Goal: Information Seeking & Learning: Learn about a topic

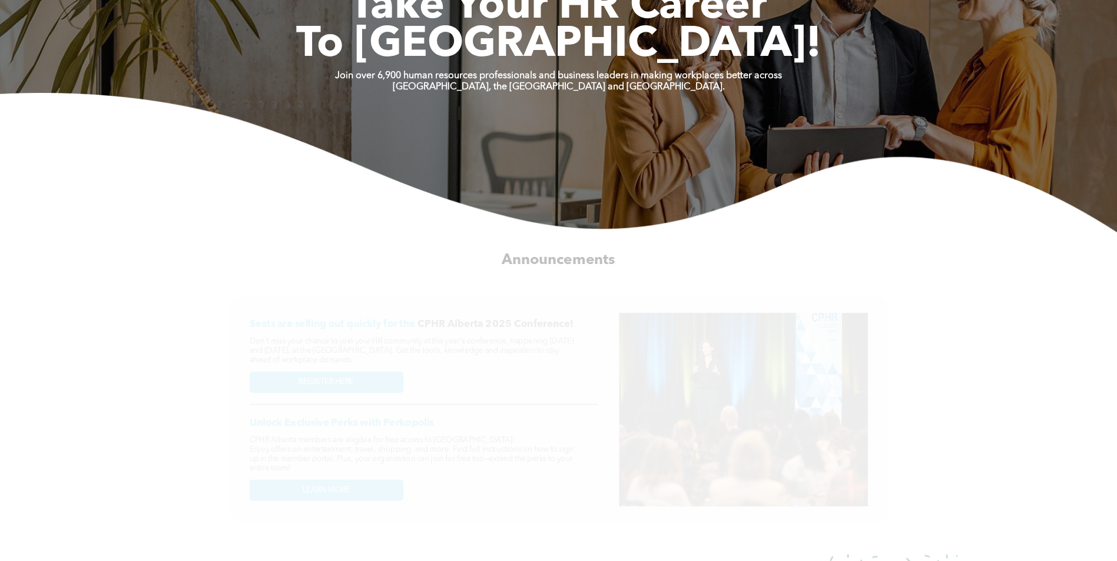
scroll to position [353, 0]
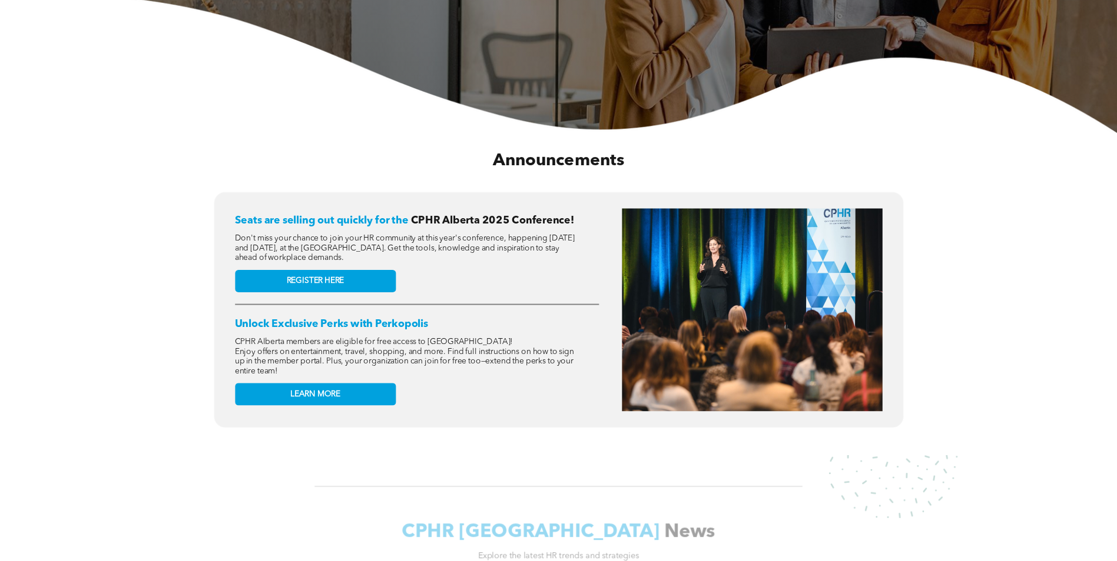
drag, startPoint x: 340, startPoint y: 256, endPoint x: 351, endPoint y: 258, distance: 11.3
click at [340, 254] on span "Don't miss your chance to join your HR community at this year's conference, hap…" at bounding box center [405, 248] width 340 height 28
click at [360, 270] on link "REGISTER HERE" at bounding box center [315, 281] width 161 height 22
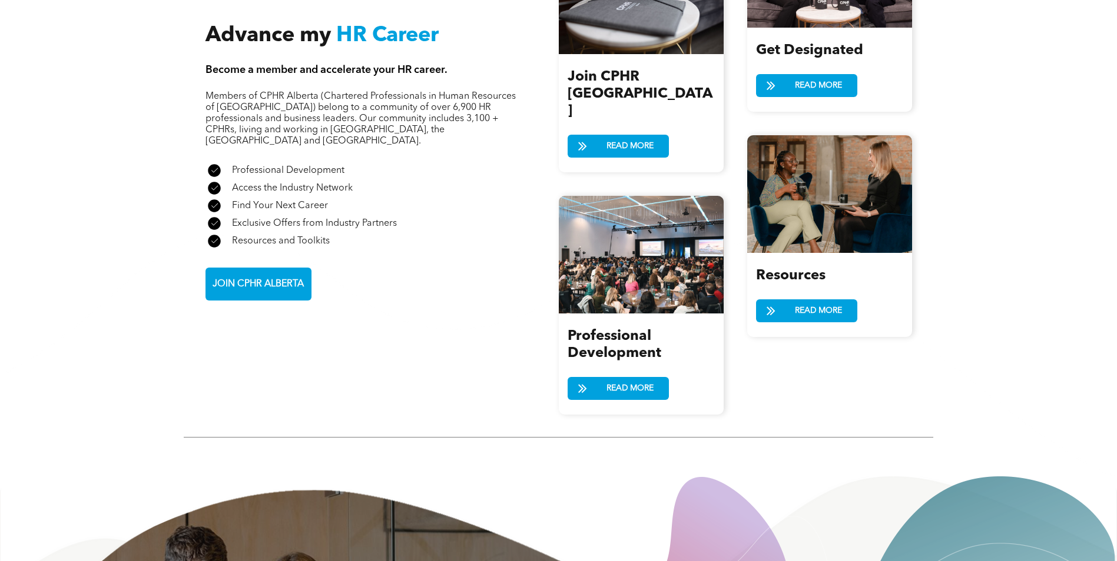
scroll to position [1295, 0]
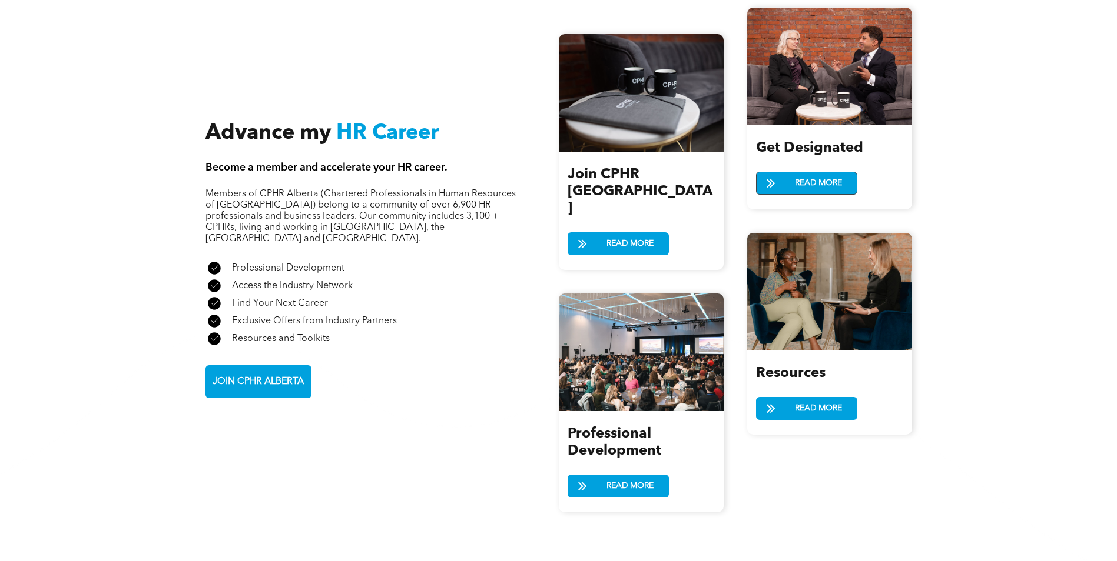
click at [809, 172] on span "READ MORE" at bounding box center [817, 183] width 55 height 22
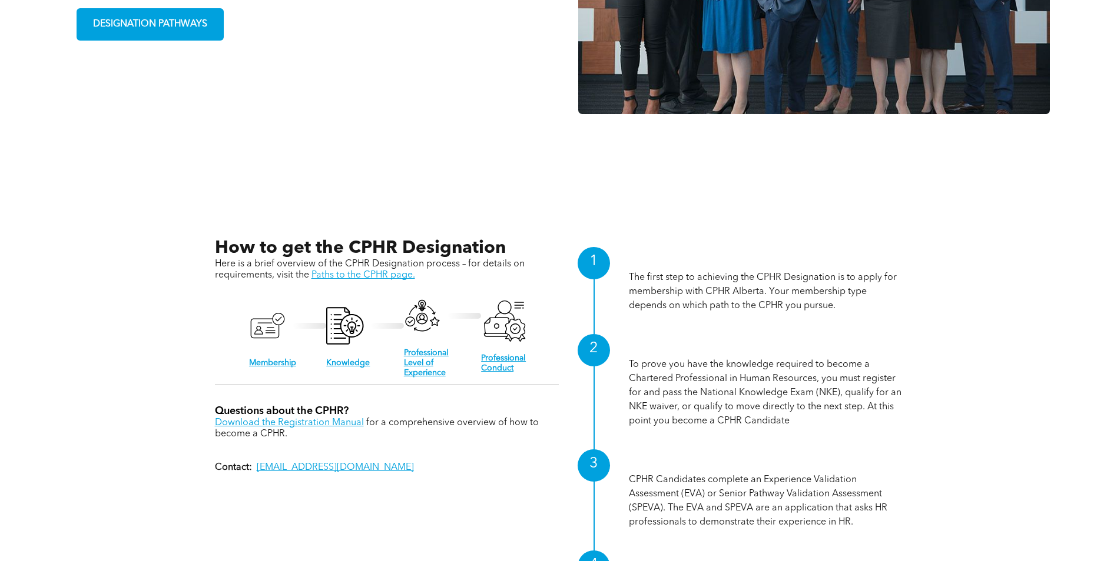
scroll to position [1004, 0]
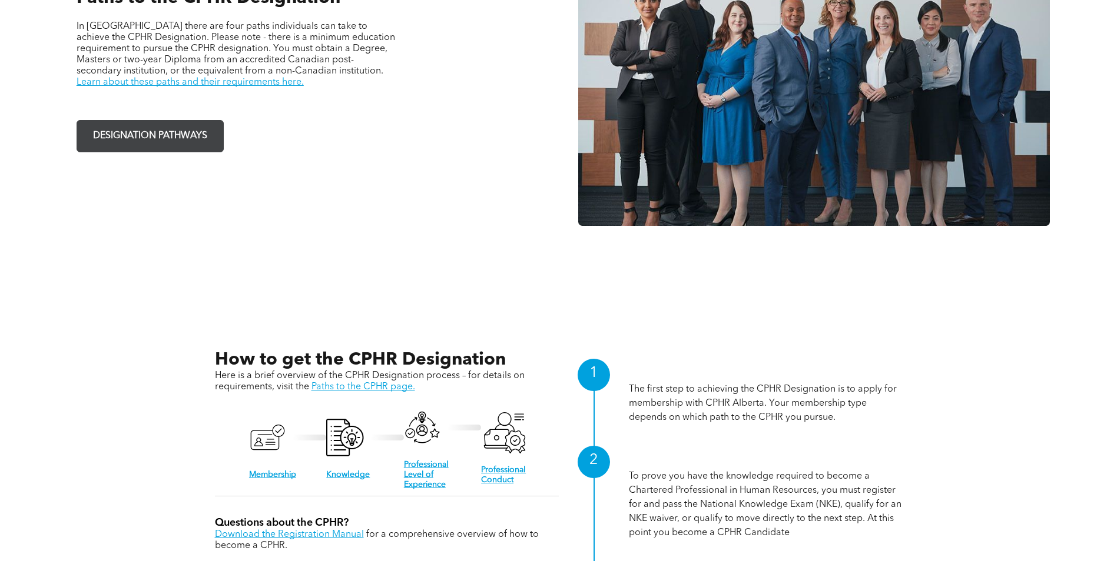
click at [160, 135] on span "DESIGNATION PATHWAYS" at bounding box center [150, 136] width 122 height 23
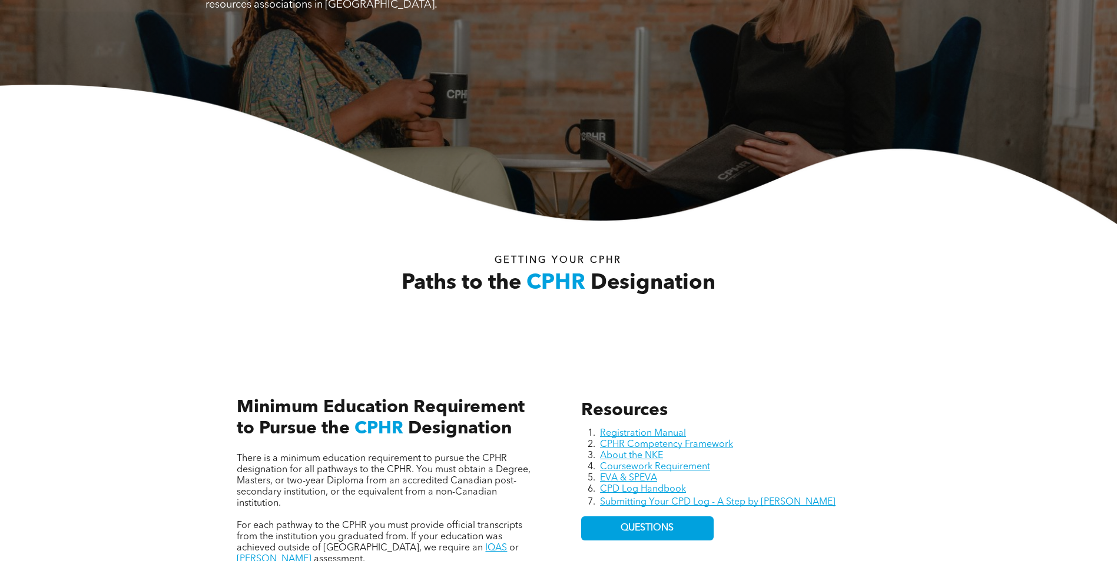
scroll to position [353, 0]
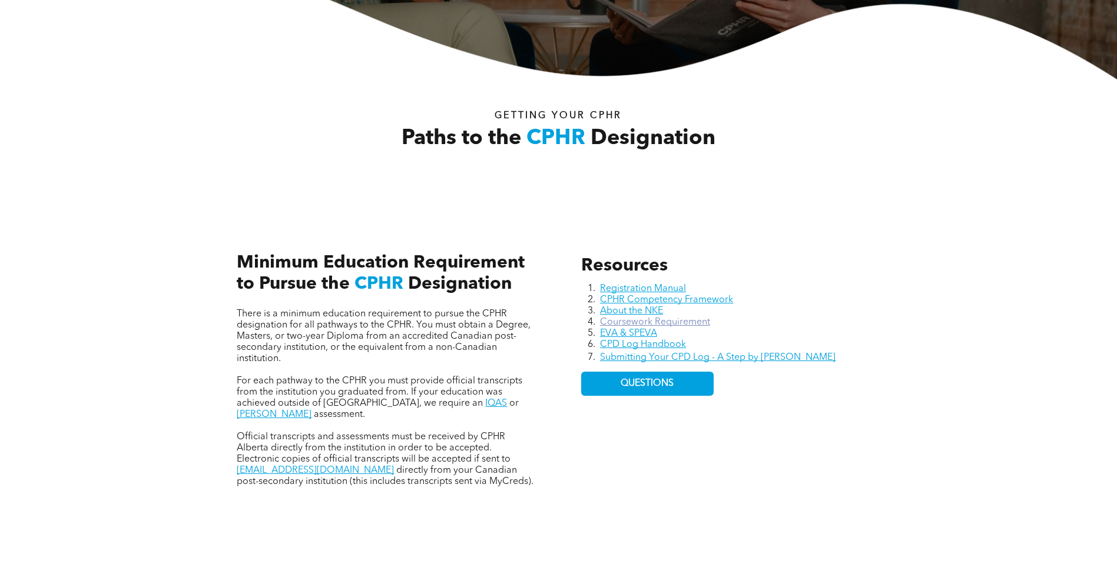
click at [648, 323] on link "Coursework Requirement" at bounding box center [655, 322] width 110 height 9
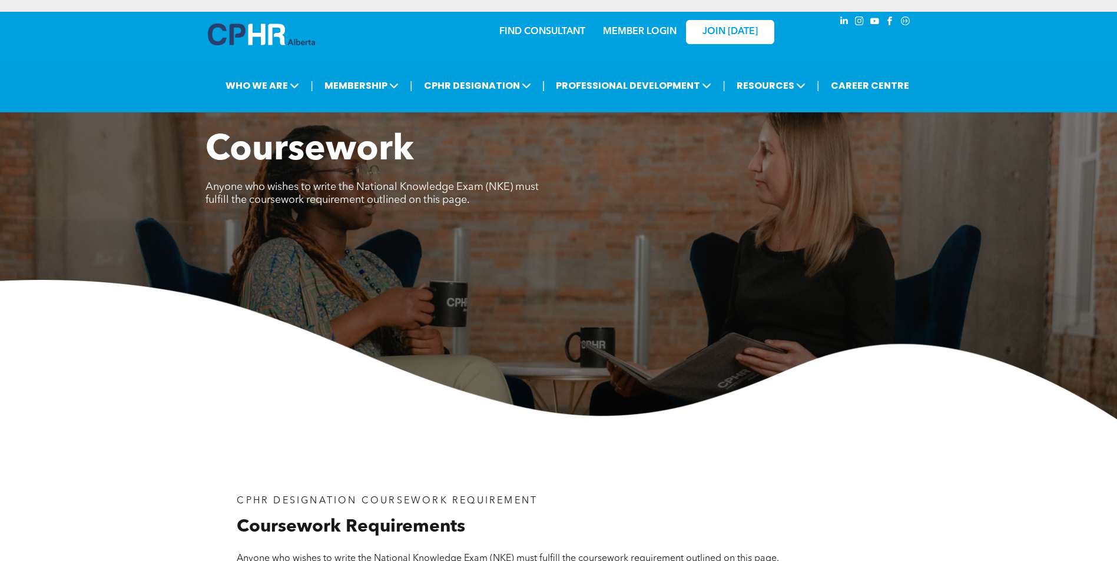
scroll to position [353, 0]
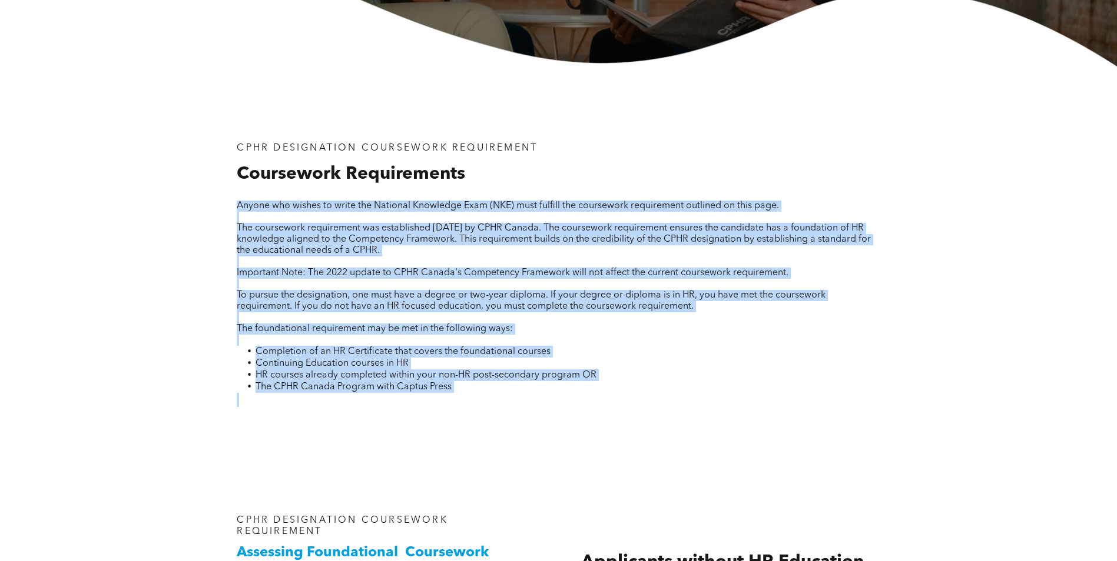
drag, startPoint x: 524, startPoint y: 381, endPoint x: 576, endPoint y: 416, distance: 62.8
click at [576, 416] on div "CPHR DESIGNATION COURSEWORK REQUIREMENT Coursework Requirements Anyone who wish…" at bounding box center [558, 264] width 706 height 395
click at [578, 417] on div "CPHR DESIGNATION COURSEWORK REQUIREMENT Coursework Requirements Anyone who wish…" at bounding box center [558, 264] width 706 height 395
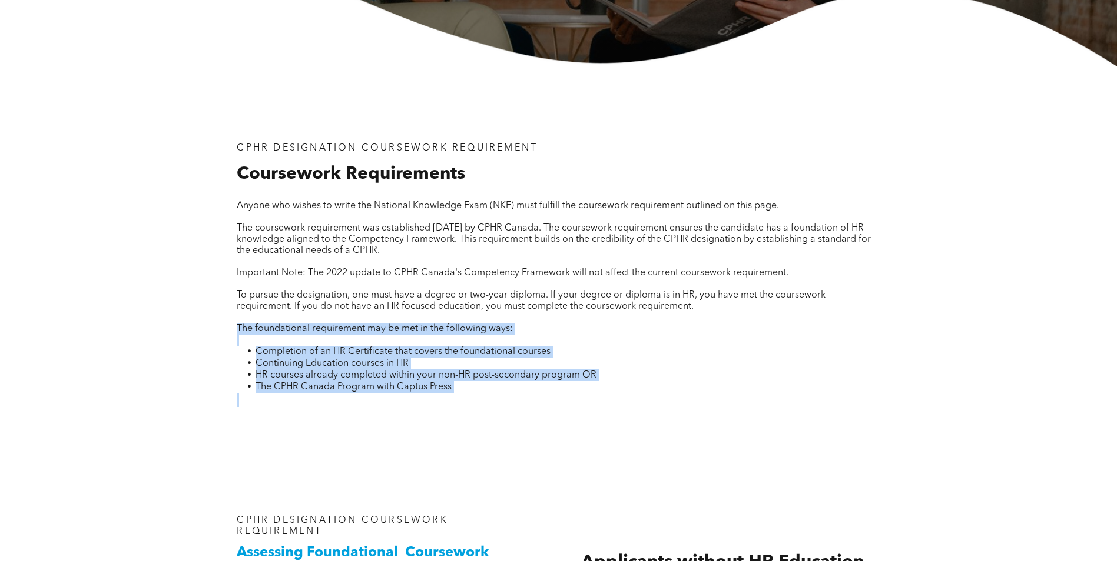
drag, startPoint x: 469, startPoint y: 403, endPoint x: 234, endPoint y: 331, distance: 245.6
click at [234, 331] on div "CPHR DESIGNATION COURSEWORK REQUIREMENT Coursework Requirements Anyone who wish…" at bounding box center [558, 275] width 662 height 283
click at [234, 330] on div "CPHR DESIGNATION COURSEWORK REQUIREMENT Coursework Requirements Anyone who wish…" at bounding box center [558, 275] width 662 height 283
drag, startPoint x: 234, startPoint y: 330, endPoint x: 503, endPoint y: 386, distance: 275.3
click at [503, 386] on div "CPHR DESIGNATION COURSEWORK REQUIREMENT Coursework Requirements Anyone who wish…" at bounding box center [558, 275] width 662 height 283
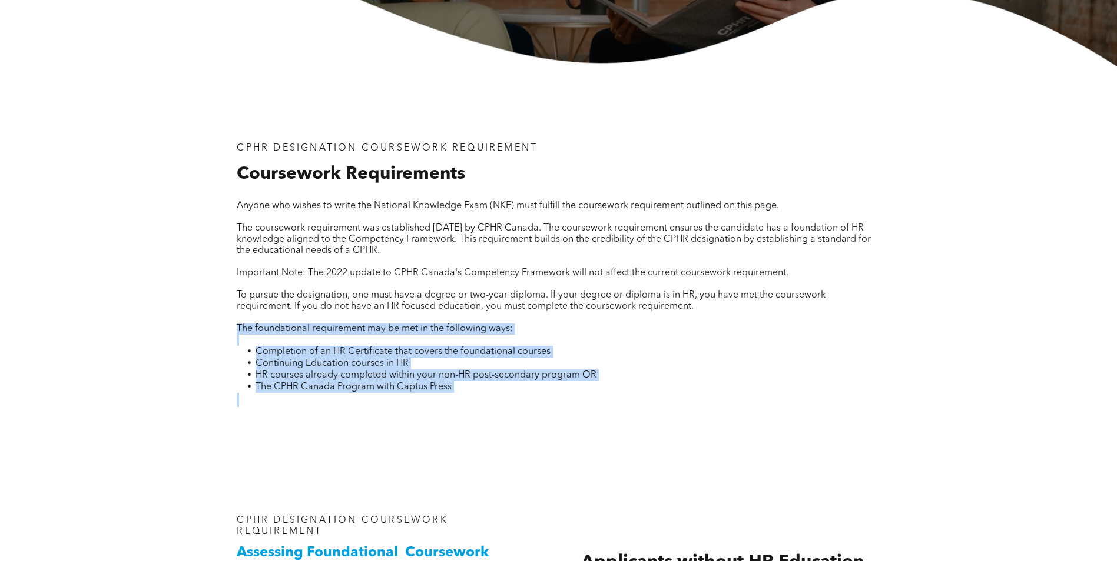
click at [503, 386] on li "The CPHR Canada Program with Captus Press" at bounding box center [567, 387] width 624 height 12
drag, startPoint x: 503, startPoint y: 386, endPoint x: 197, endPoint y: 327, distance: 311.8
click at [197, 327] on div "CPHR DESIGNATION COURSEWORK REQUIREMENT Coursework Requirements Anyone who wish…" at bounding box center [558, 264] width 1117 height 395
drag, startPoint x: 197, startPoint y: 327, endPoint x: 586, endPoint y: 388, distance: 393.3
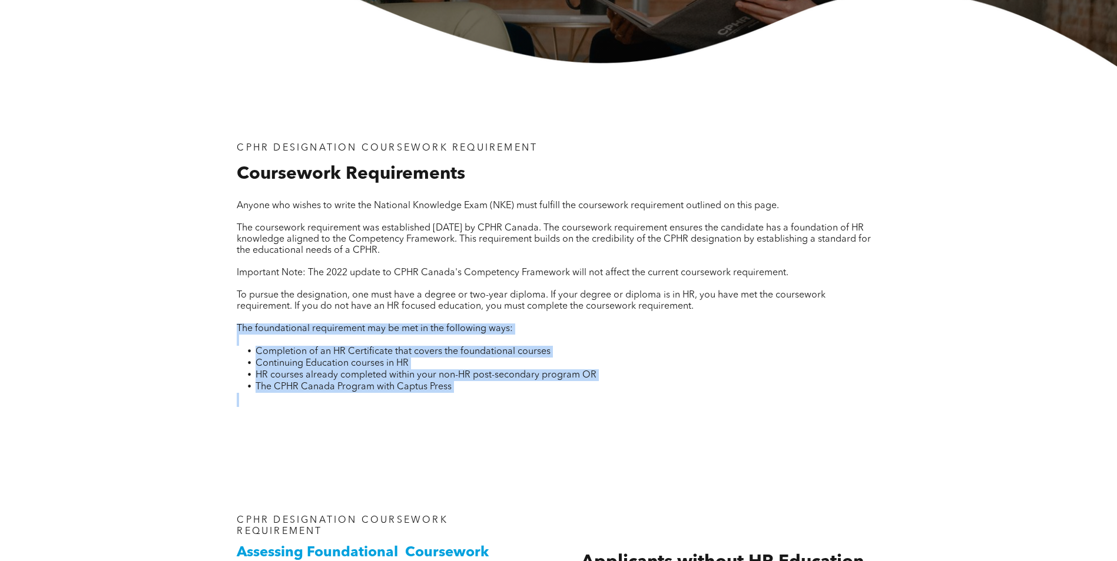
click at [586, 388] on div "CPHR DESIGNATION COURSEWORK REQUIREMENT Coursework Requirements Anyone who wish…" at bounding box center [558, 264] width 1117 height 395
click at [586, 388] on li "The CPHR Canada Program with Captus Press" at bounding box center [567, 387] width 624 height 12
drag, startPoint x: 369, startPoint y: 372, endPoint x: 204, endPoint y: 312, distance: 175.9
click at [204, 312] on div "CPHR DESIGNATION COURSEWORK REQUIREMENT Coursework Requirements Anyone who wish…" at bounding box center [558, 264] width 1117 height 395
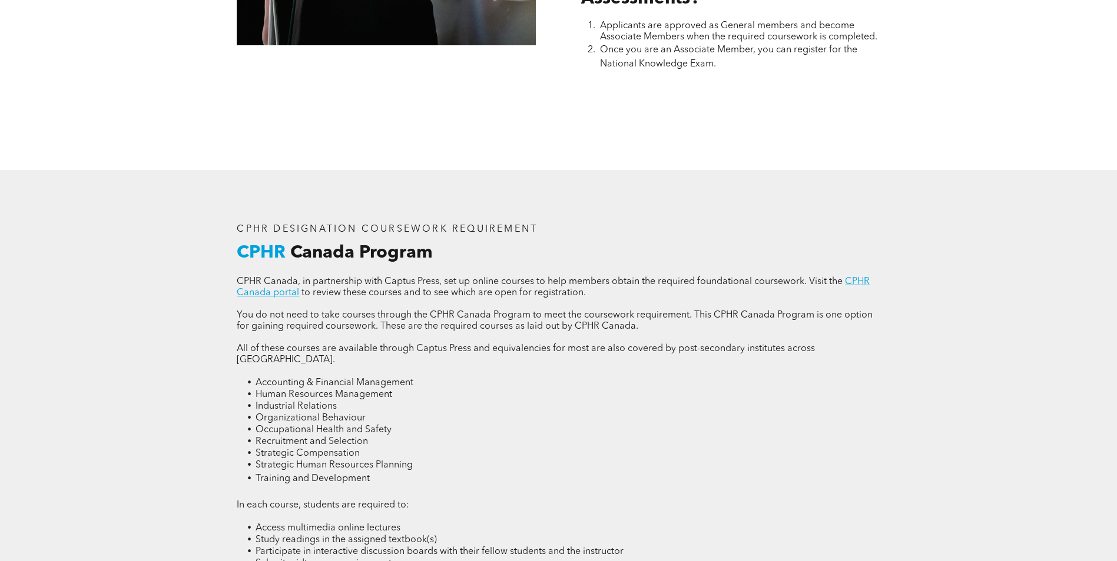
scroll to position [1530, 0]
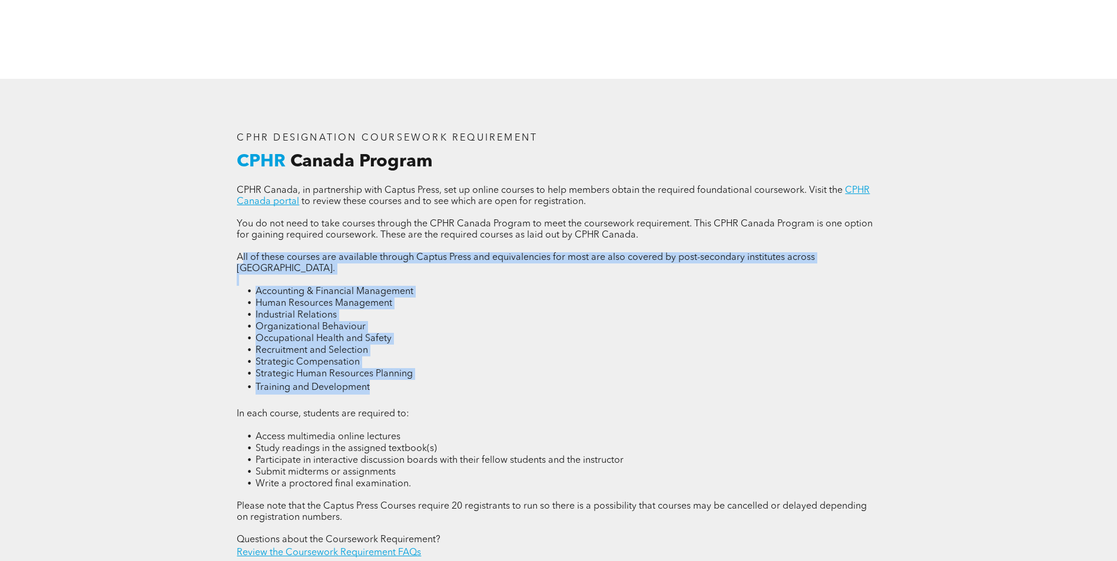
drag, startPoint x: 391, startPoint y: 369, endPoint x: 242, endPoint y: 254, distance: 188.4
click at [242, 254] on div "CPHR Canada, in partnership with Captus Press, set up online courses to help me…" at bounding box center [558, 372] width 643 height 375
click at [242, 253] on span "All of these courses are available through Captus Press and equivalencies for m…" at bounding box center [526, 263] width 578 height 21
drag, startPoint x: 242, startPoint y: 252, endPoint x: 438, endPoint y: 374, distance: 230.5
click at [438, 374] on div "CPHR Canada, in partnership with Captus Press, set up online courses to help me…" at bounding box center [558, 372] width 643 height 375
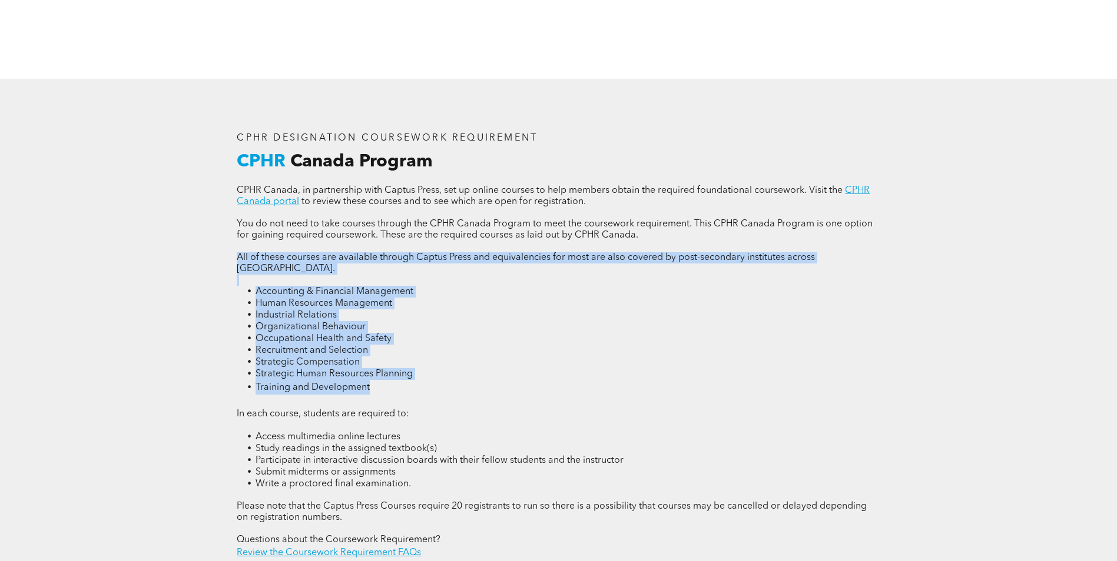
drag, startPoint x: 438, startPoint y: 374, endPoint x: 427, endPoint y: 377, distance: 11.0
click at [438, 380] on li "Training and Development" at bounding box center [567, 387] width 624 height 15
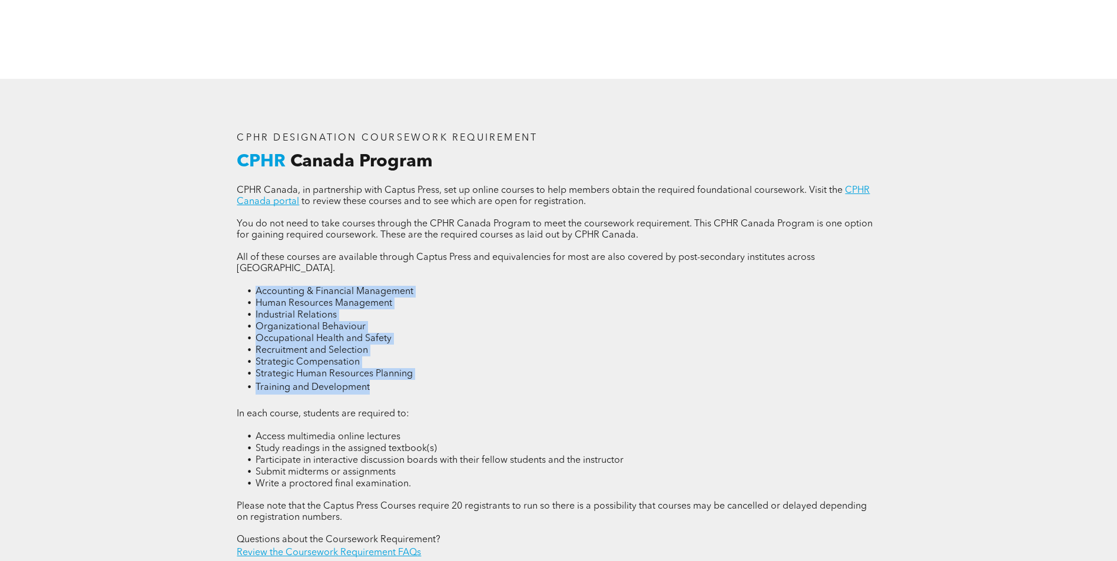
drag, startPoint x: 398, startPoint y: 380, endPoint x: 202, endPoint y: 267, distance: 225.7
click at [202, 267] on div "CPHR DESIGNATION COURSEWORK REQUIREMENT CPHR Canada Program CPHR Canada, in par…" at bounding box center [558, 347] width 1117 height 536
drag, startPoint x: 202, startPoint y: 267, endPoint x: 201, endPoint y: 254, distance: 13.0
click at [201, 263] on div "CPHR DESIGNATION COURSEWORK REQUIREMENT CPHR Canada Program CPHR Canada, in par…" at bounding box center [558, 347] width 1117 height 536
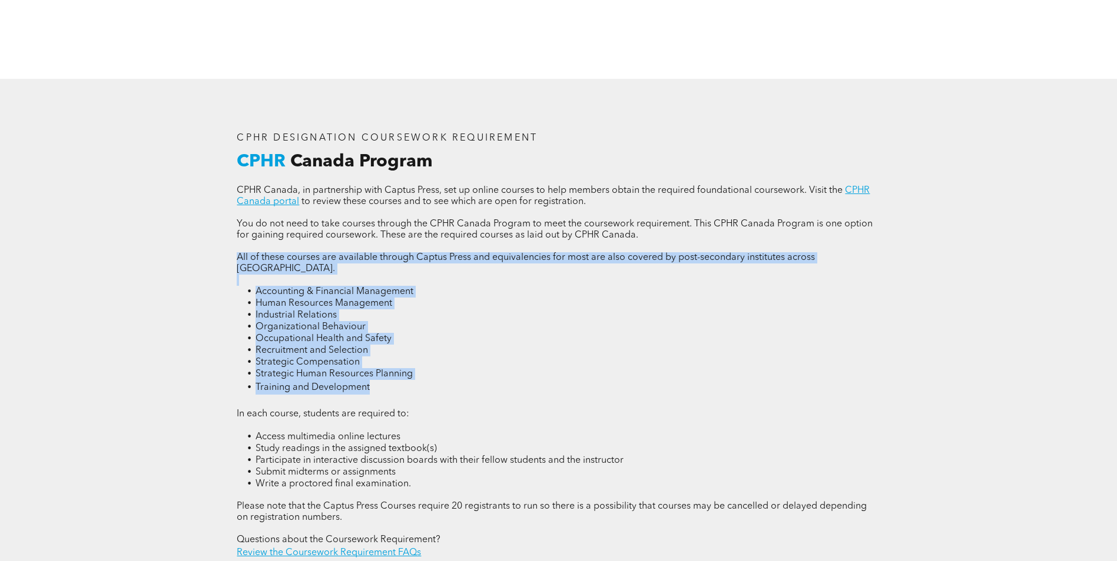
drag, startPoint x: 201, startPoint y: 254, endPoint x: 469, endPoint y: 372, distance: 292.8
click at [469, 372] on div "CPHR DESIGNATION COURSEWORK REQUIREMENT CPHR Canada Program CPHR Canada, in par…" at bounding box center [558, 347] width 1117 height 536
click at [470, 380] on li "Training and Development" at bounding box center [567, 387] width 624 height 15
drag, startPoint x: 397, startPoint y: 381, endPoint x: 202, endPoint y: 251, distance: 234.2
click at [202, 251] on div "CPHR DESIGNATION COURSEWORK REQUIREMENT CPHR Canada Program CPHR Canada, in par…" at bounding box center [558, 347] width 1117 height 536
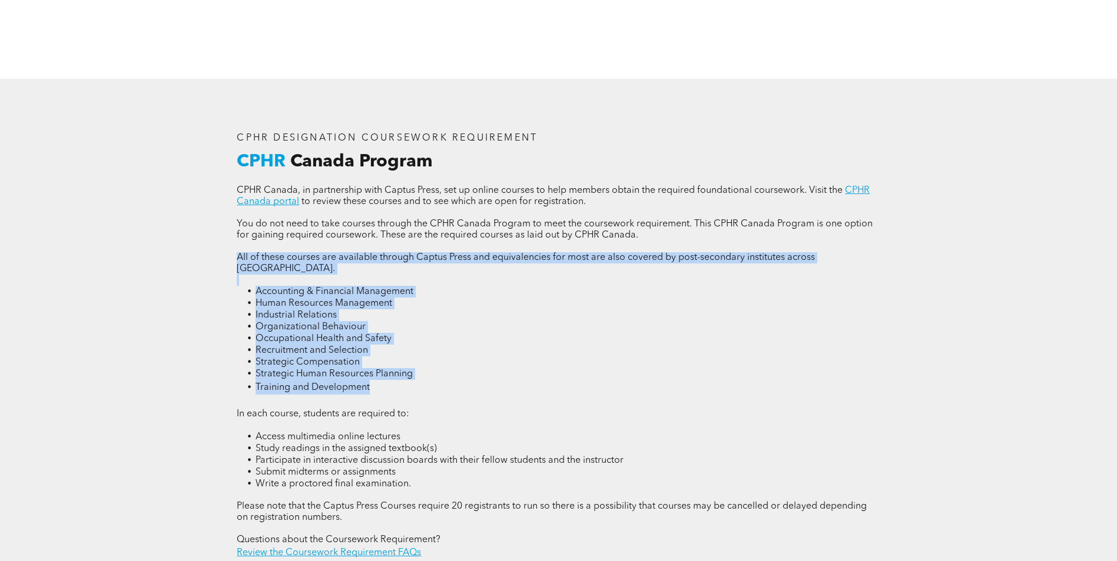
click at [202, 251] on div "CPHR DESIGNATION COURSEWORK REQUIREMENT CPHR Canada Program CPHR Canada, in par…" at bounding box center [558, 347] width 1117 height 536
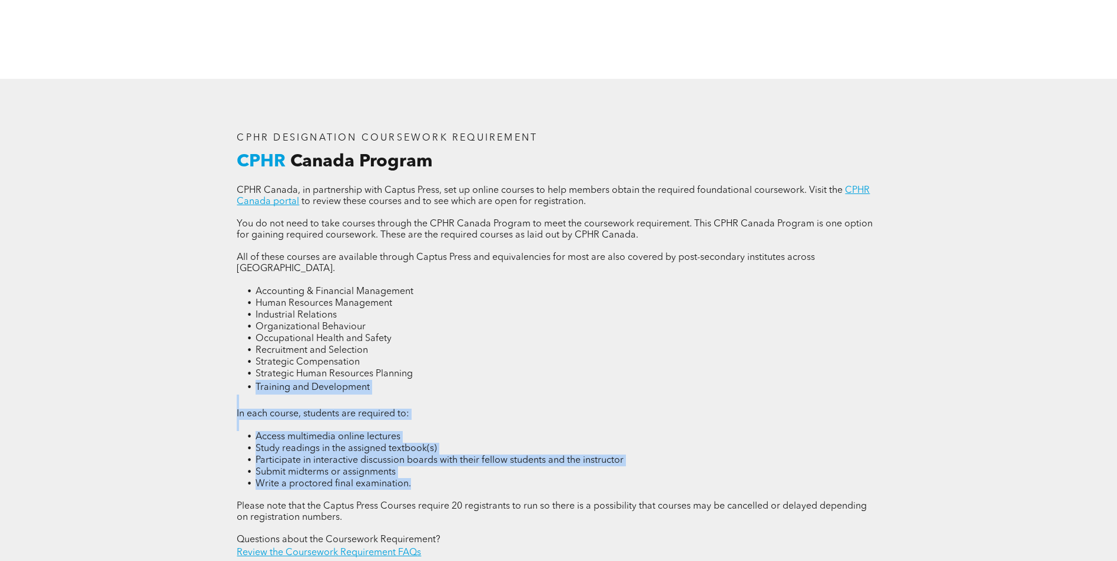
drag, startPoint x: 441, startPoint y: 458, endPoint x: 176, endPoint y: 372, distance: 278.6
click at [176, 372] on div "CPHR DESIGNATION COURSEWORK REQUIREMENT CPHR Canada Program CPHR Canada, in par…" at bounding box center [558, 347] width 1117 height 536
click at [175, 370] on div "CPHR DESIGNATION COURSEWORK REQUIREMENT CPHR Canada Program CPHR Canada, in par…" at bounding box center [558, 347] width 1117 height 536
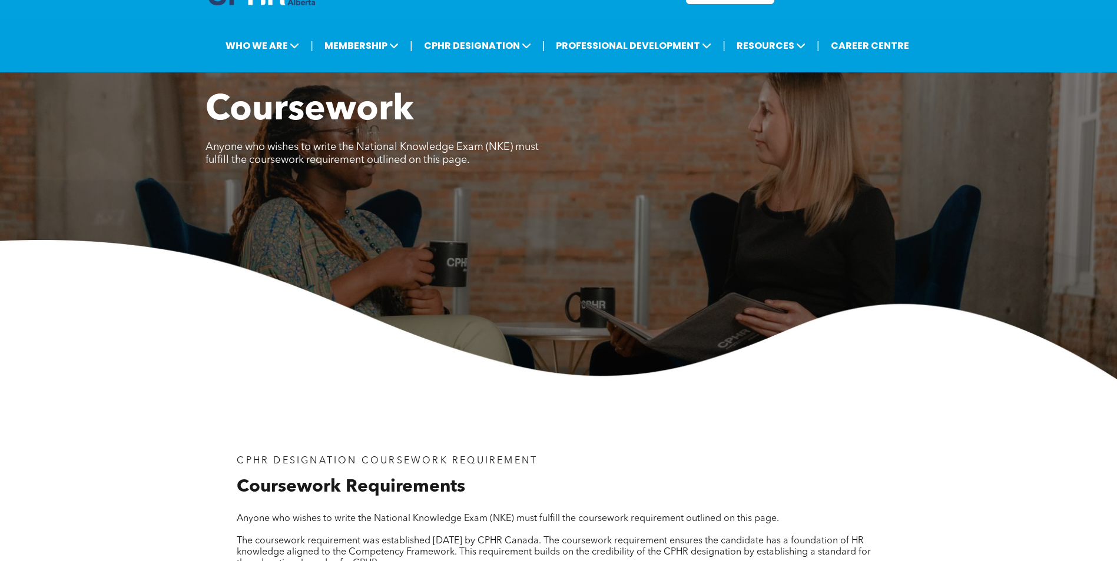
scroll to position [0, 0]
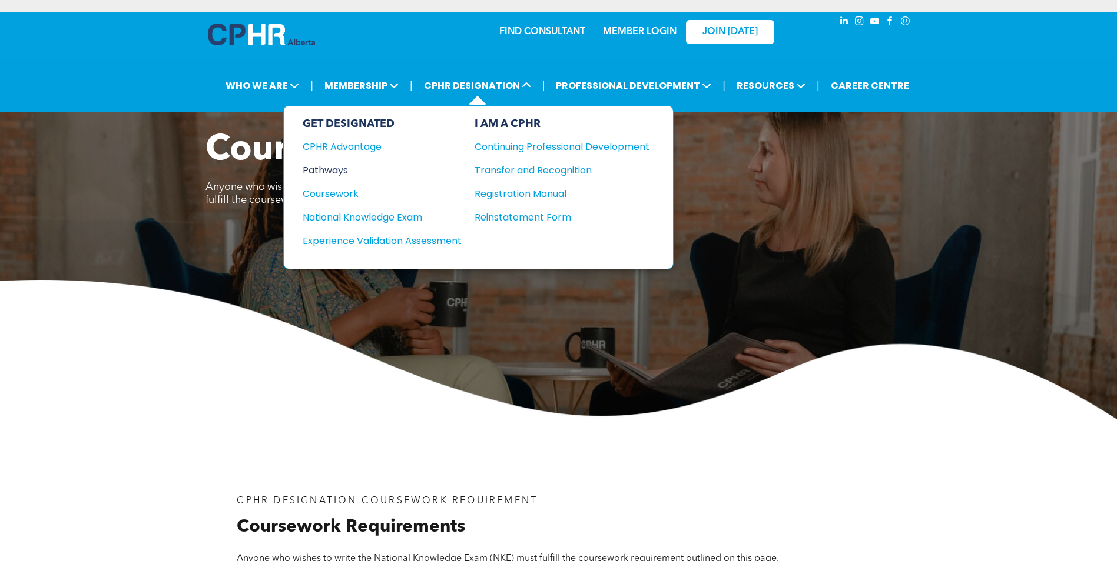
click at [330, 166] on div "Pathways" at bounding box center [374, 170] width 143 height 15
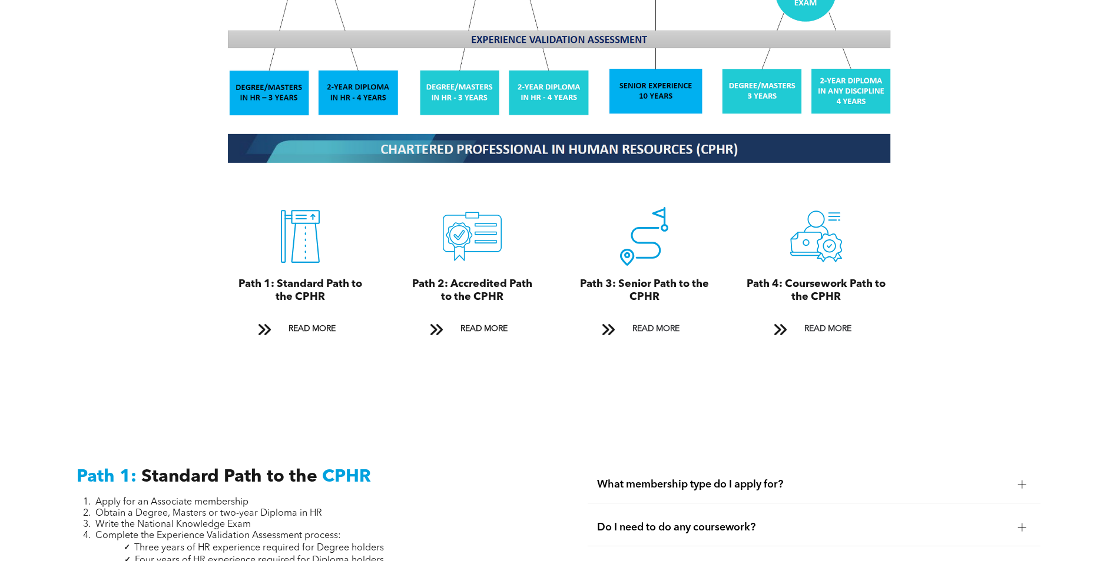
scroll to position [1236, 0]
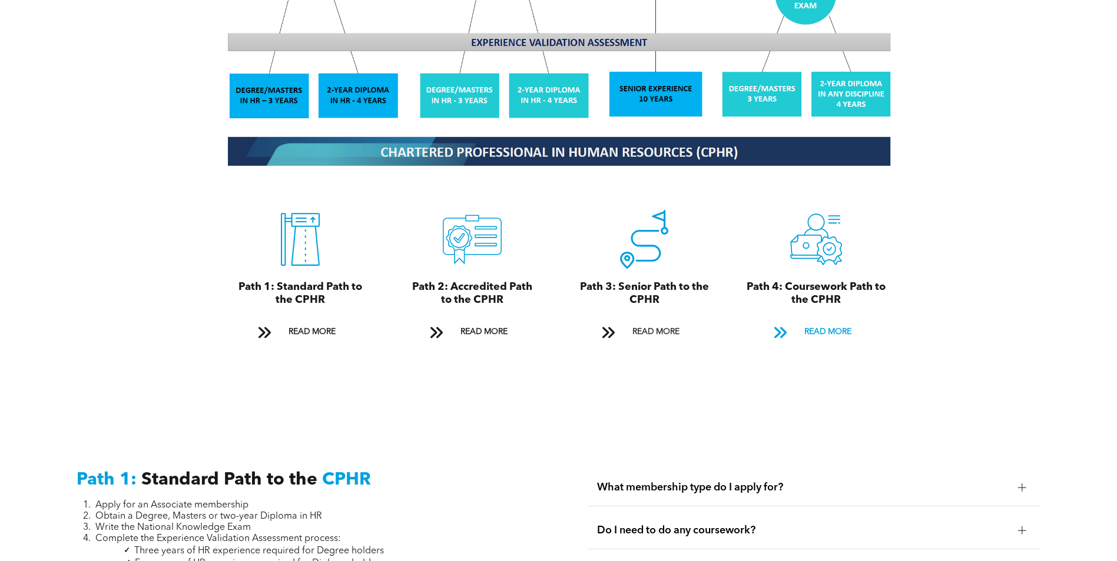
click at [821, 321] on span "READ MORE" at bounding box center [827, 332] width 55 height 22
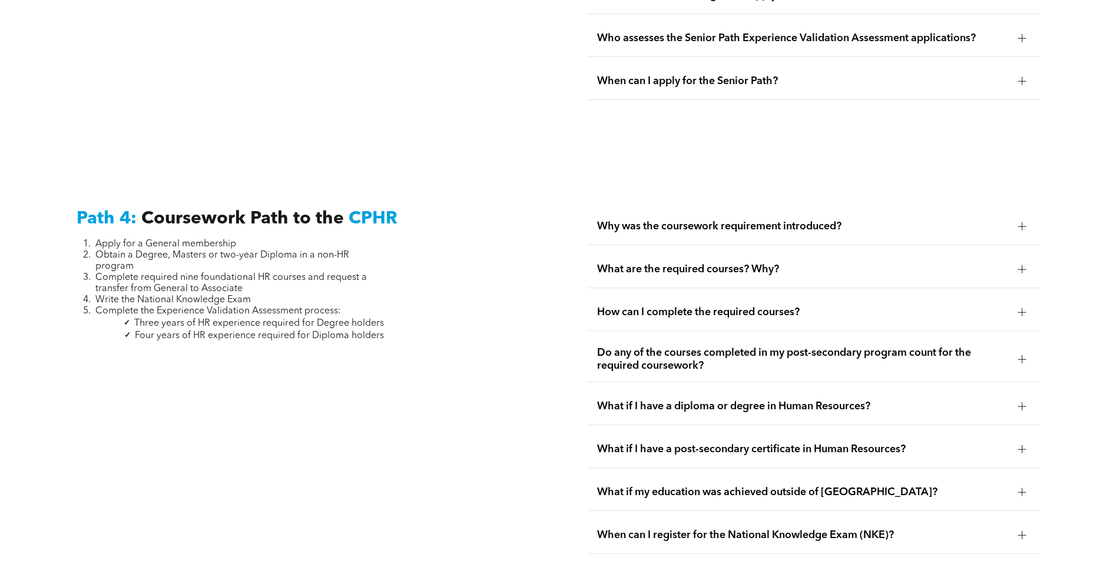
scroll to position [3494, 0]
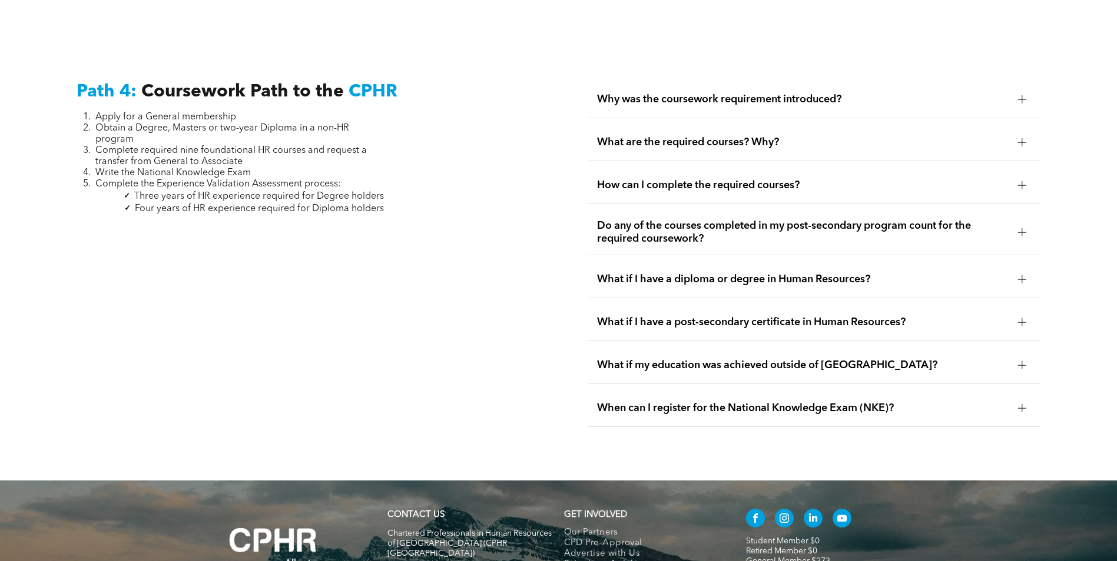
click at [762, 136] on span "What are the required courses? Why?" at bounding box center [802, 142] width 411 height 13
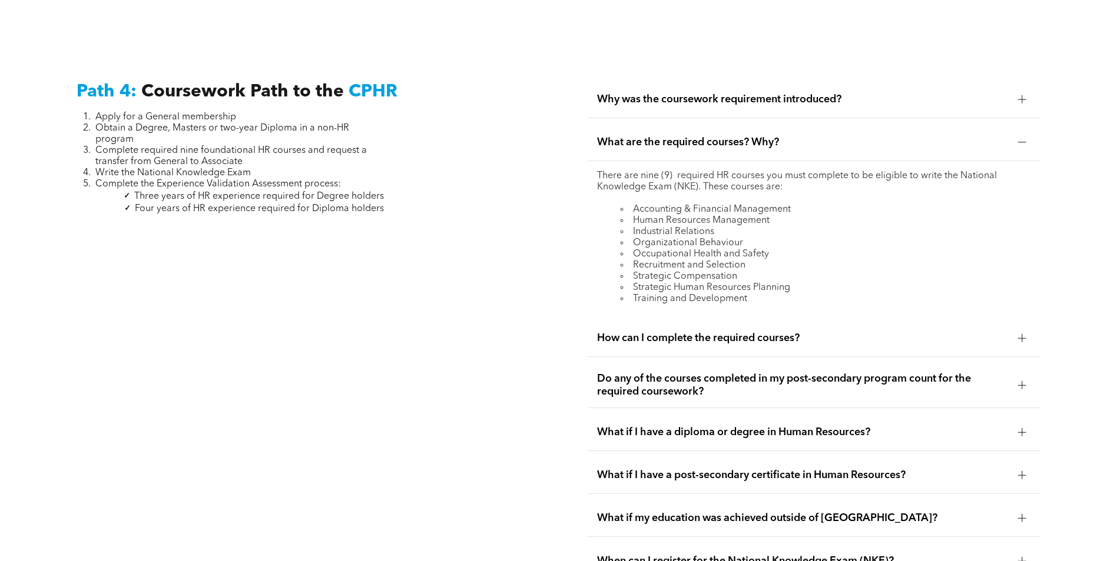
click at [758, 136] on span "What are the required courses? Why?" at bounding box center [802, 142] width 411 height 13
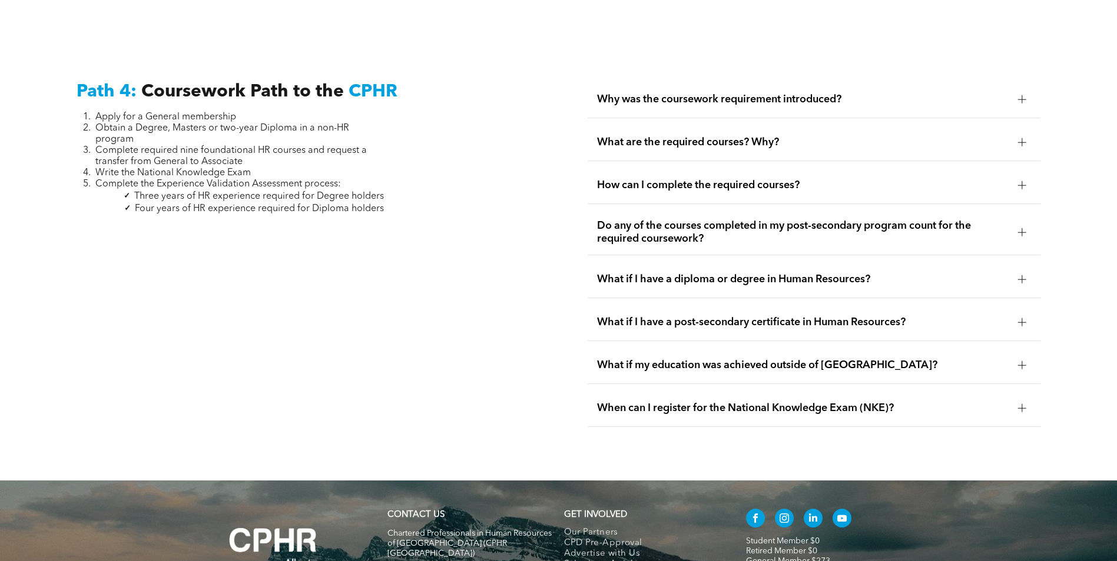
click at [707, 179] on span "How can I complete the required courses?" at bounding box center [802, 185] width 411 height 13
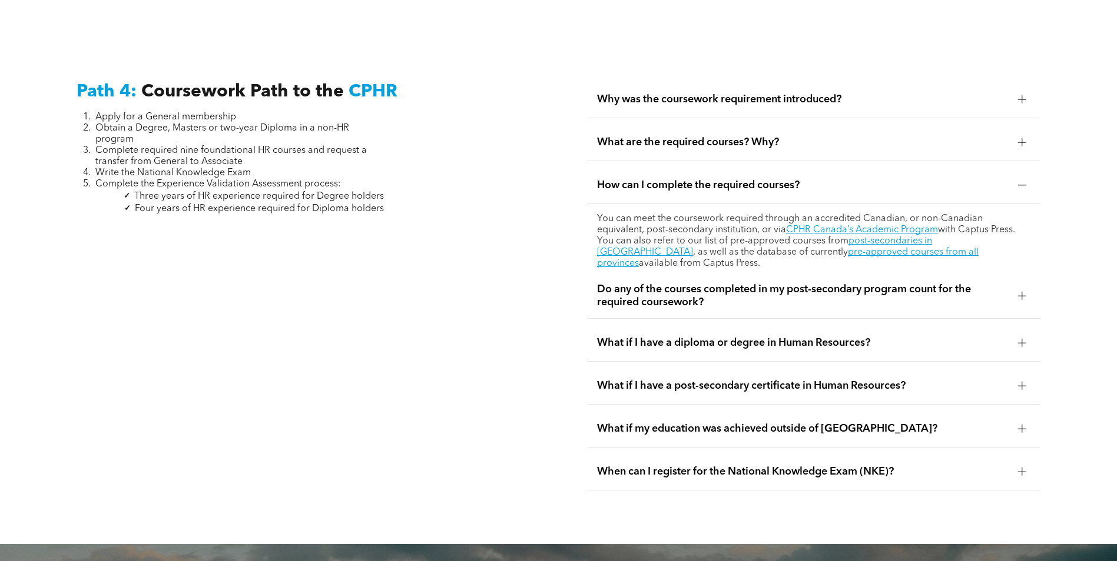
click at [709, 179] on span "How can I complete the required courses?" at bounding box center [802, 185] width 411 height 13
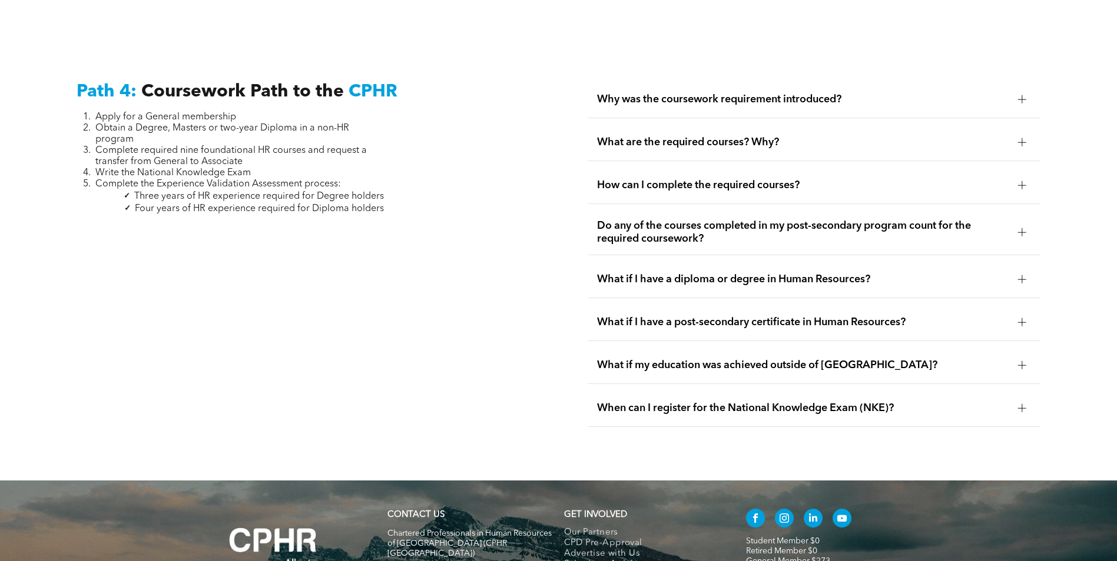
click at [664, 228] on ul "Why was the coursework requirement introduced? CPHR Canada implemented the cour…" at bounding box center [813, 254] width 453 height 346
click at [657, 220] on span "Do any of the courses completed in my post-secondary program count for the requ…" at bounding box center [802, 233] width 411 height 26
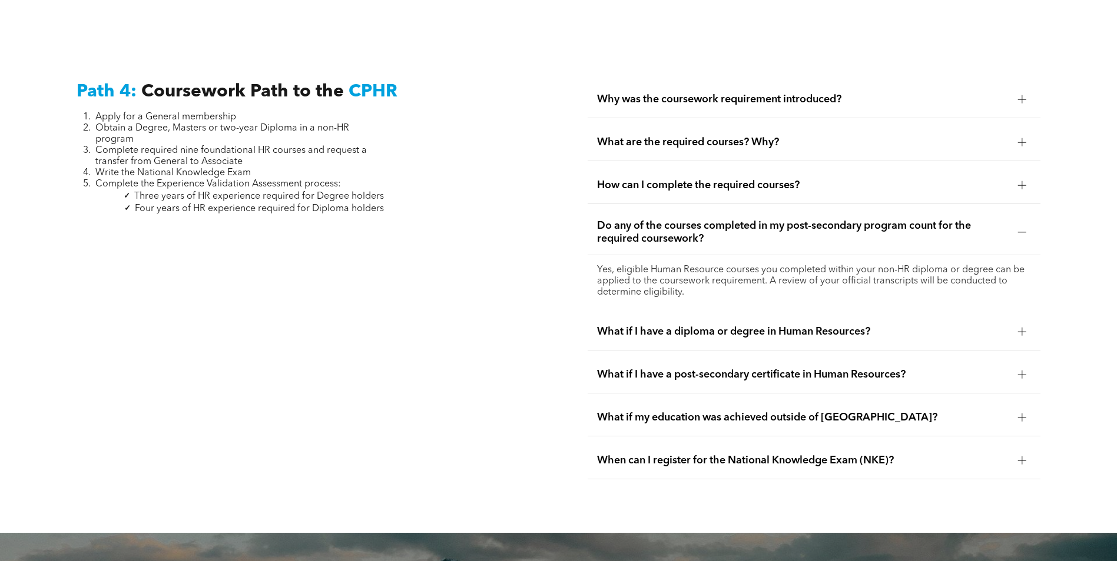
drag, startPoint x: 629, startPoint y: 243, endPoint x: 725, endPoint y: 268, distance: 99.1
click at [725, 268] on p "Yes, eligible Human Resource courses you completed within your non-HR diploma o…" at bounding box center [814, 282] width 434 height 34
drag, startPoint x: 725, startPoint y: 268, endPoint x: 465, endPoint y: 262, distance: 259.6
click at [466, 263] on div "Path 4: Coursework Path to the CPHR Apply for a General membership Obtain a Deg…" at bounding box center [302, 280] width 471 height 417
drag, startPoint x: 667, startPoint y: 261, endPoint x: 572, endPoint y: 246, distance: 96.5
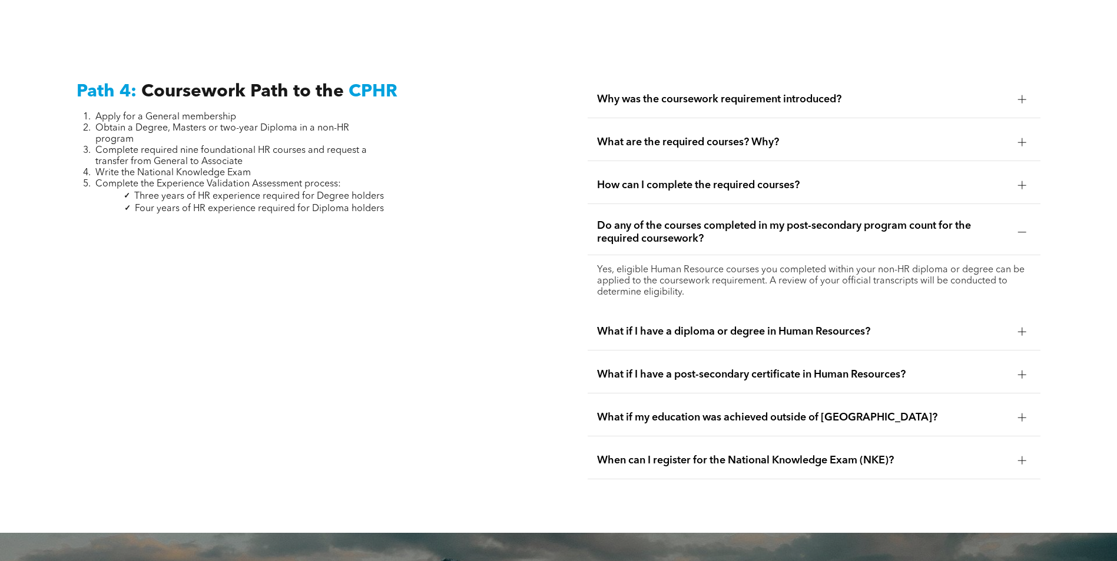
click at [572, 246] on div "Path 4: Coursework Path to the CPHR Apply for a General membership Obtain a Deg…" at bounding box center [558, 280] width 1117 height 507
drag, startPoint x: 572, startPoint y: 246, endPoint x: 491, endPoint y: 235, distance: 81.9
click at [489, 235] on div "Path 4: Coursework Path to the CPHR Apply for a General membership Obtain a Deg…" at bounding box center [302, 280] width 471 height 417
click at [769, 220] on span "Do any of the courses completed in my post-secondary program count for the requ…" at bounding box center [802, 233] width 411 height 26
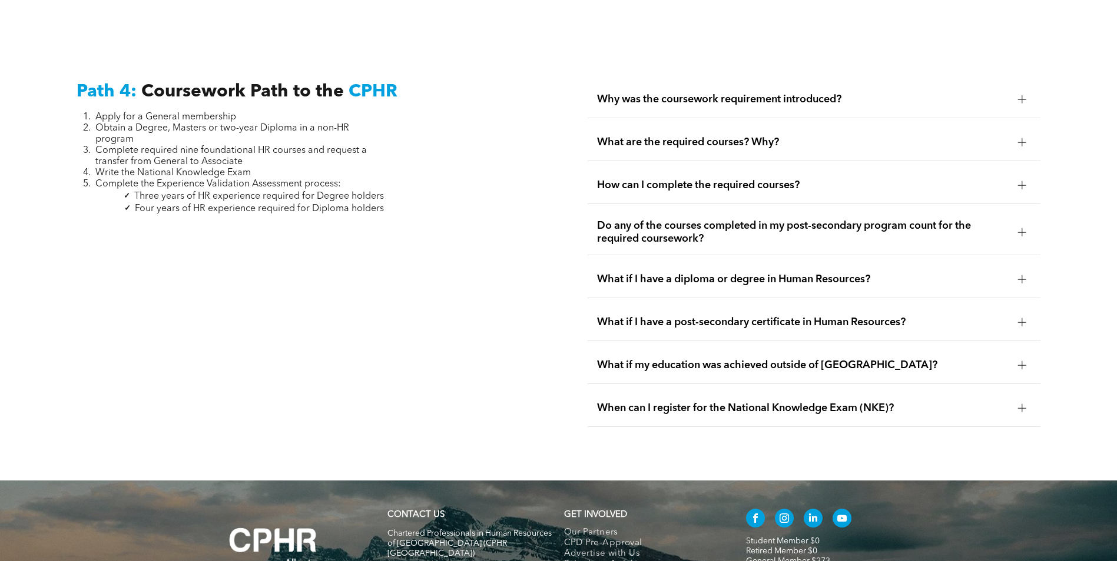
click at [675, 273] on span "What if I have a diploma or degree in Human Resources?" at bounding box center [802, 279] width 411 height 13
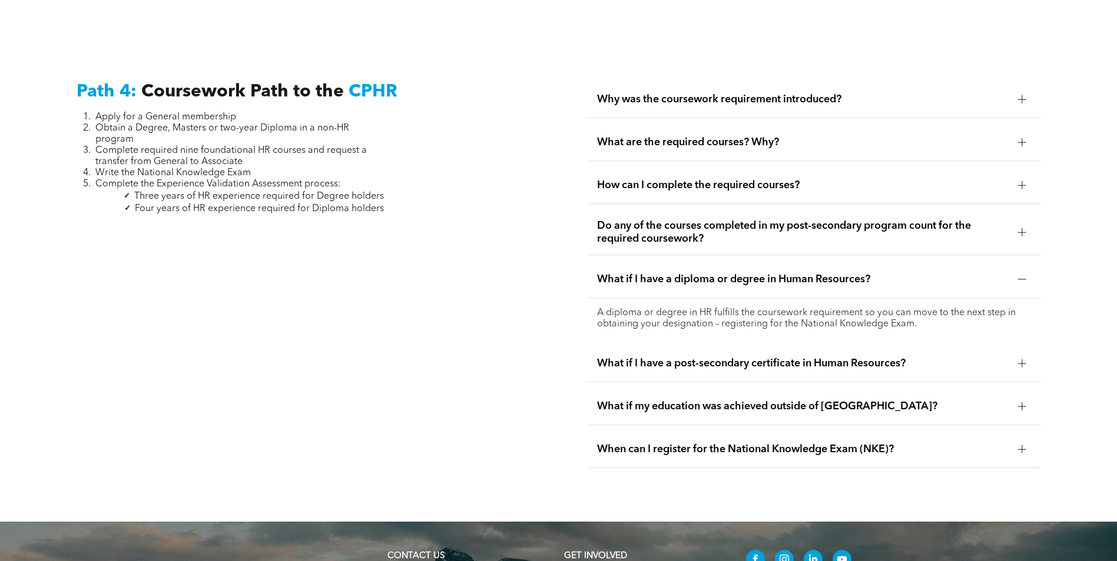
click at [678, 273] on span "What if I have a diploma or degree in Human Resources?" at bounding box center [802, 279] width 411 height 13
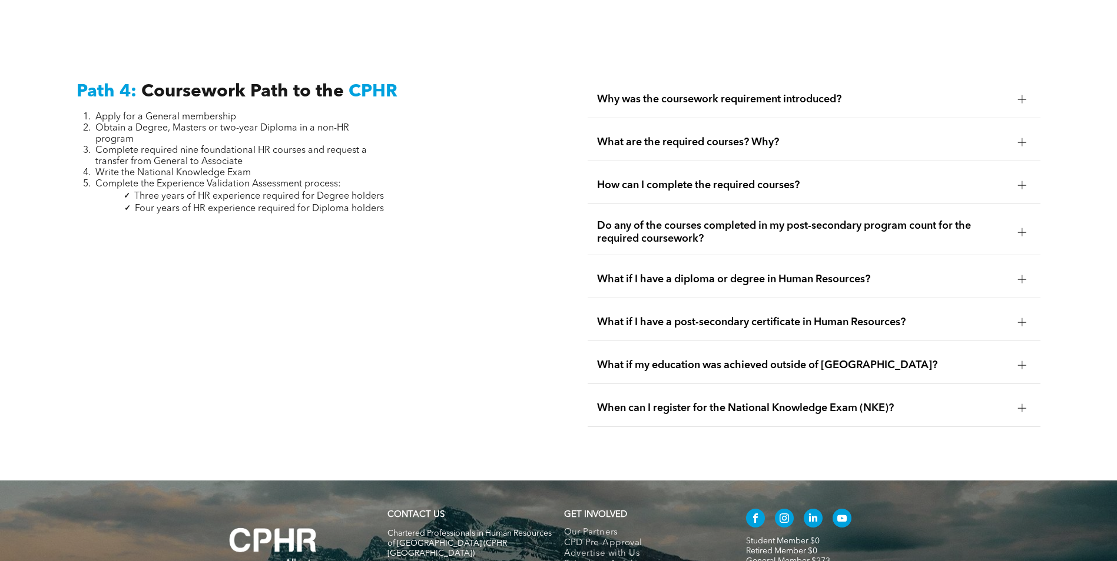
drag, startPoint x: 702, startPoint y: 377, endPoint x: 712, endPoint y: 377, distance: 10.6
click at [707, 402] on span "When can I register for the National Knowledge Exam (NKE)?" at bounding box center [802, 408] width 411 height 13
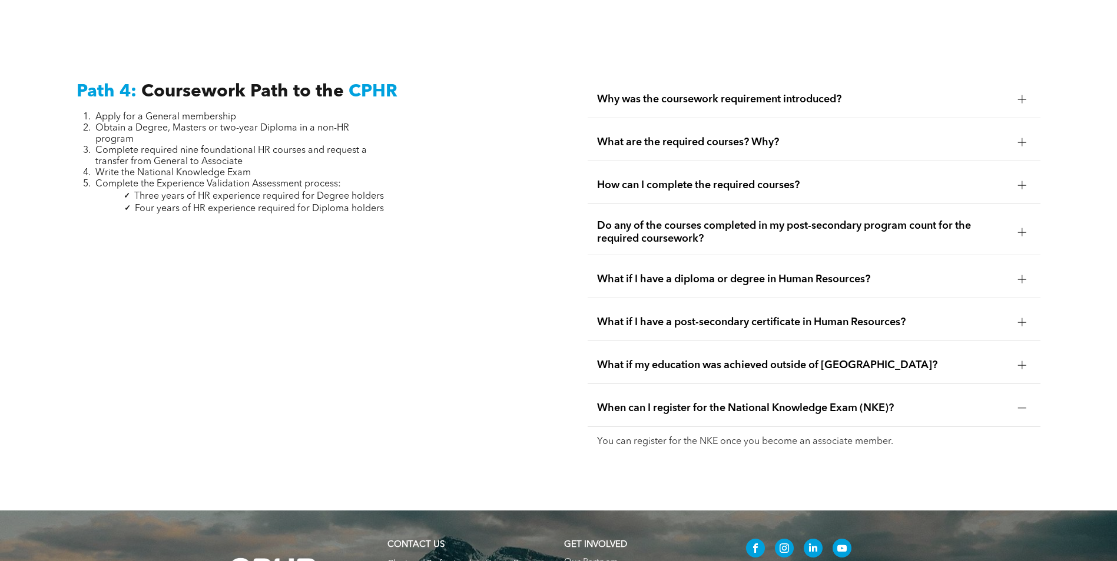
drag, startPoint x: 712, startPoint y: 377, endPoint x: 675, endPoint y: 381, distance: 37.9
click at [675, 402] on span "When can I register for the National Knowledge Exam (NKE)?" at bounding box center [802, 408] width 411 height 13
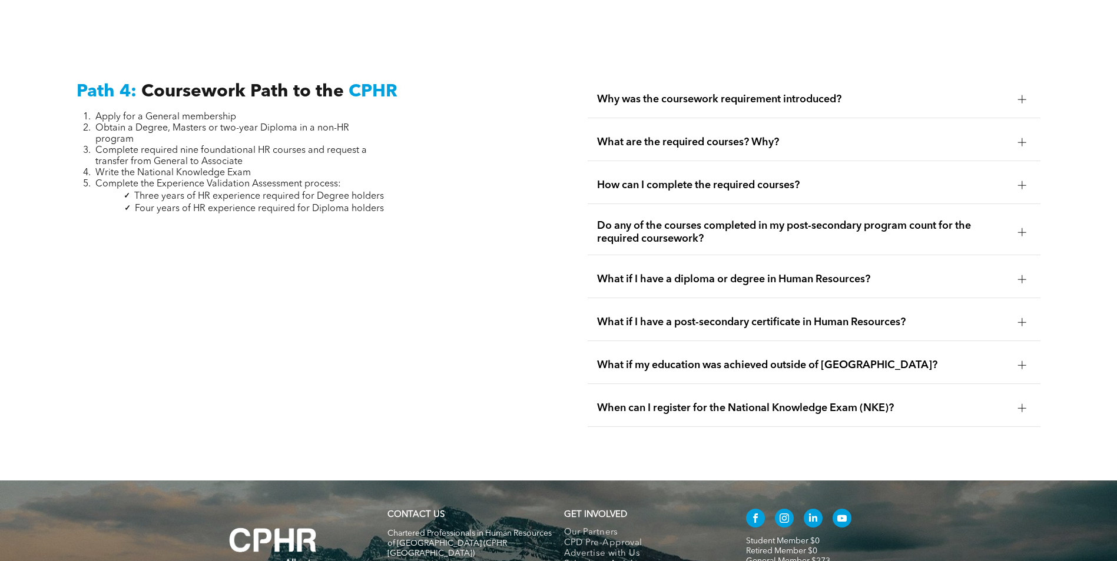
click at [680, 359] on span "What if my education was achieved outside of Canada?" at bounding box center [802, 365] width 411 height 13
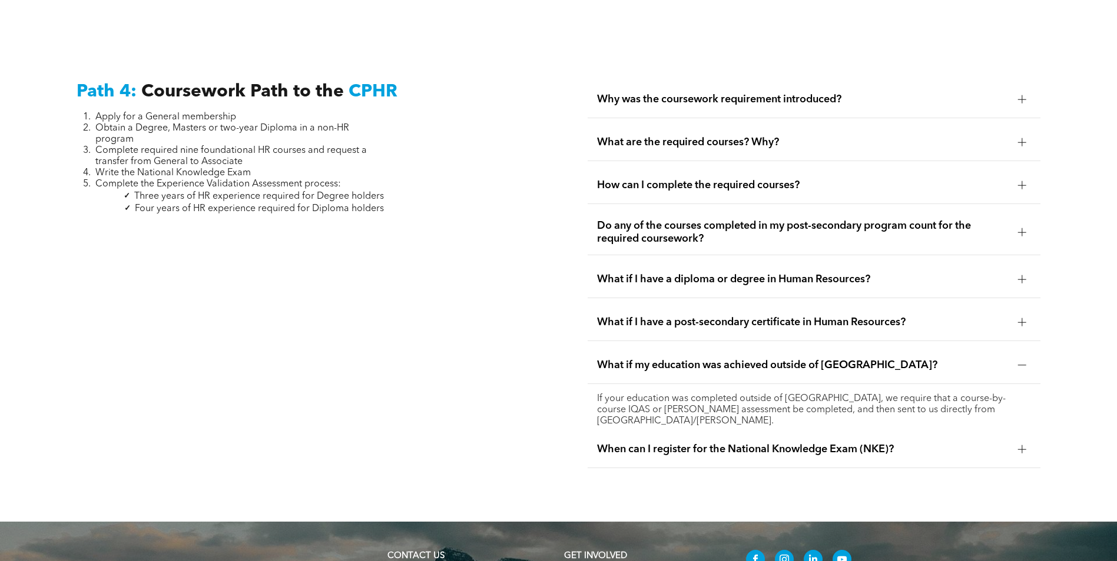
click at [687, 347] on div "What if my education was achieved outside of Canada?" at bounding box center [813, 365] width 453 height 37
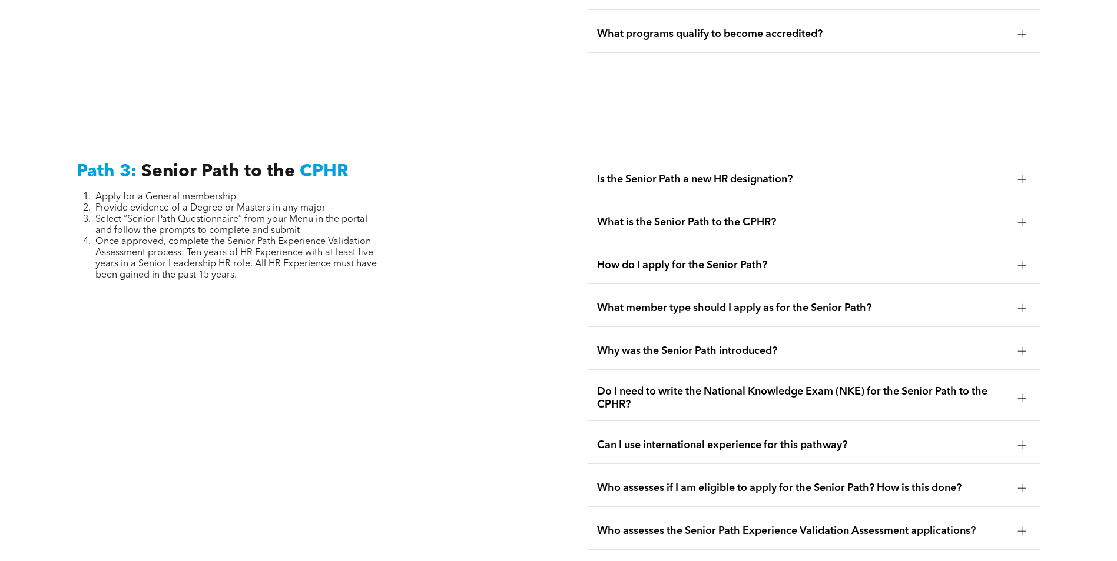
scroll to position [2600, 0]
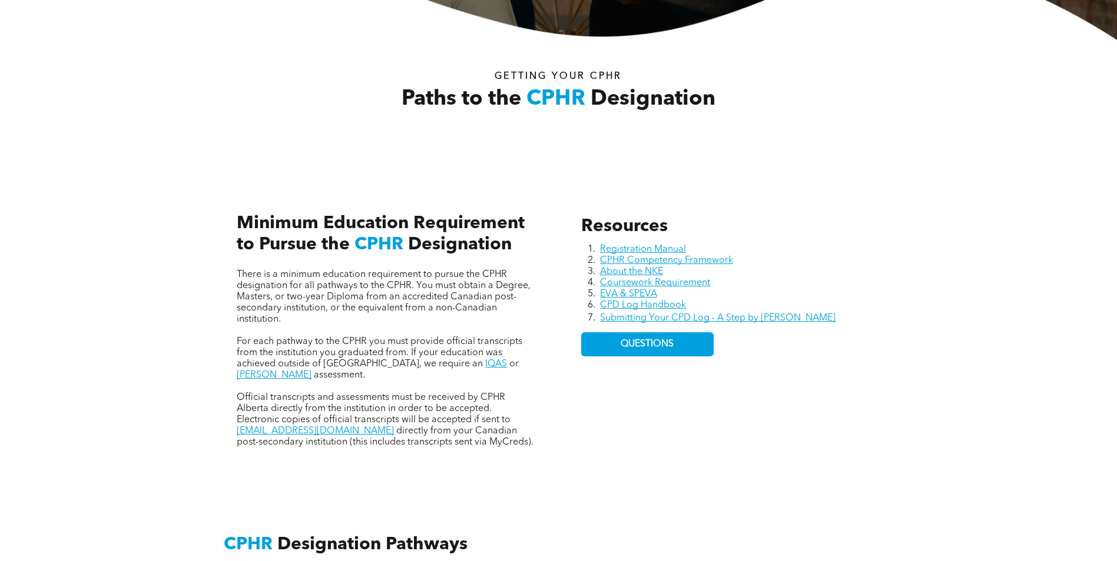
scroll to position [0, 0]
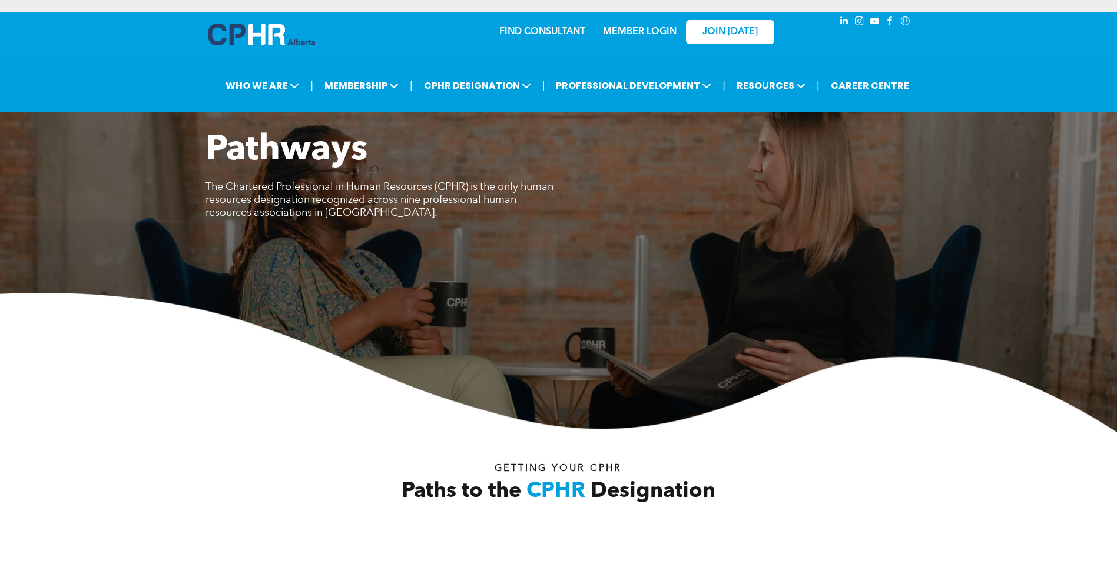
click at [629, 32] on link "MEMBER LOGIN" at bounding box center [640, 31] width 74 height 9
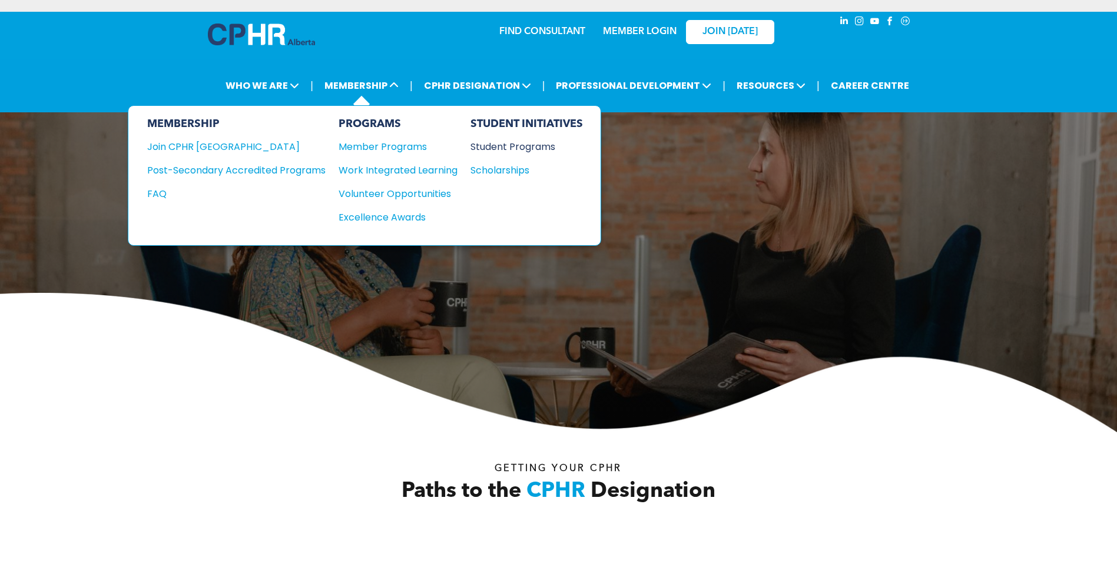
click at [486, 149] on div "Student Programs" at bounding box center [520, 146] width 101 height 15
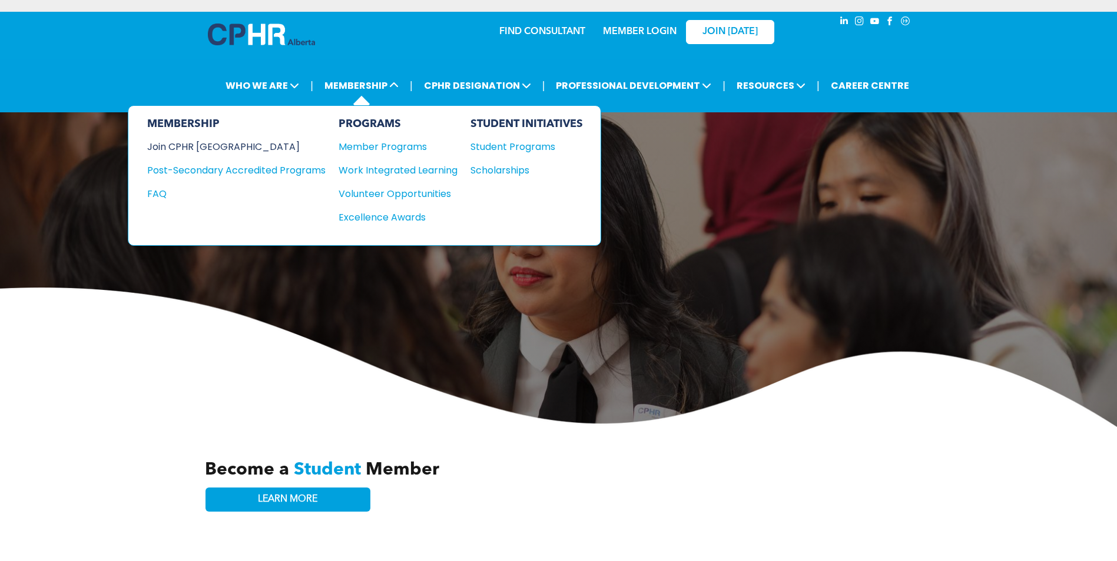
click at [224, 151] on div "Join CPHR [GEOGRAPHIC_DATA]" at bounding box center [227, 146] width 161 height 15
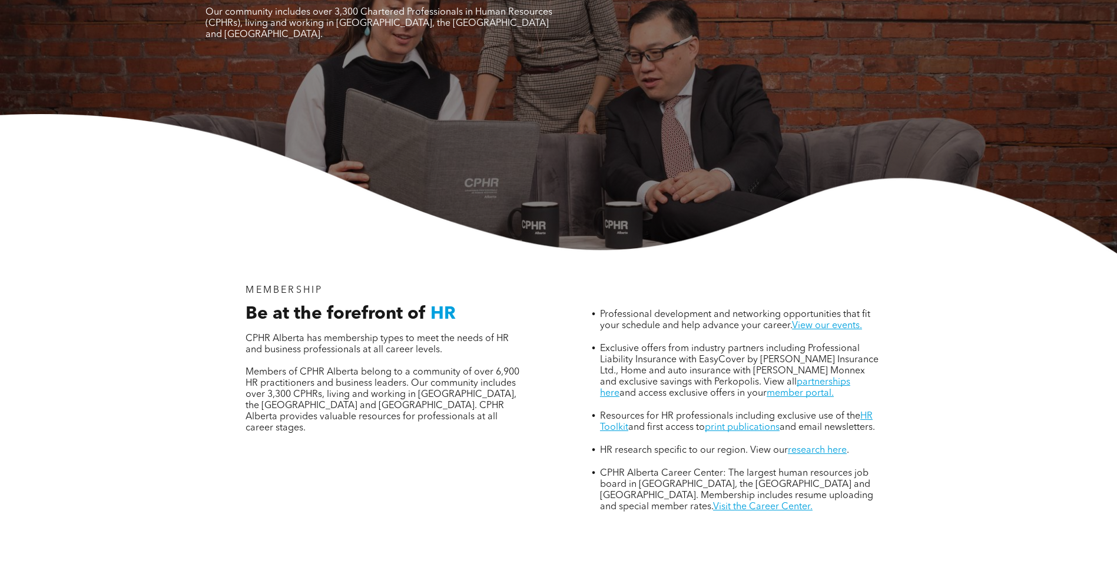
scroll to position [412, 0]
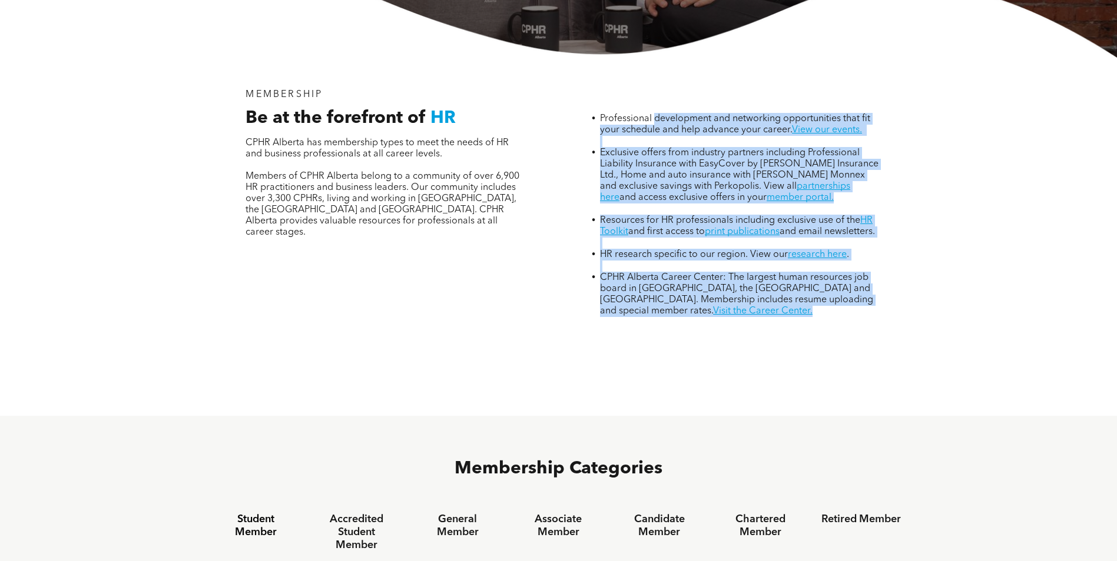
drag, startPoint x: 654, startPoint y: 63, endPoint x: 759, endPoint y: 268, distance: 230.3
click at [759, 268] on ul "Professional development and networking opportunities that fit your schedule an…" at bounding box center [730, 215] width 299 height 204
click at [759, 272] on li "CPHR Alberta Career Center: The largest human resources job board in Alberta, t…" at bounding box center [740, 294] width 280 height 45
drag, startPoint x: 762, startPoint y: 283, endPoint x: 598, endPoint y: 56, distance: 280.0
click at [598, 58] on div "MEMBERSHIP Be at the forefront of HR CPHR Alberta has membership types to meet …" at bounding box center [558, 237] width 706 height 358
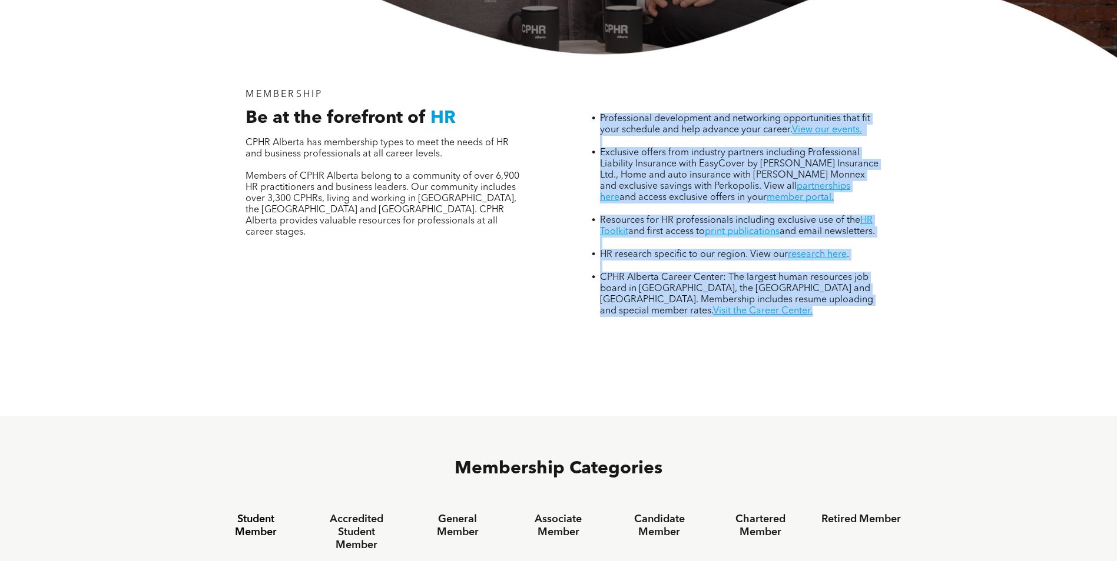
click at [598, 80] on div "Professional development and networking opportunities that fit your schedule an…" at bounding box center [731, 203] width 318 height 247
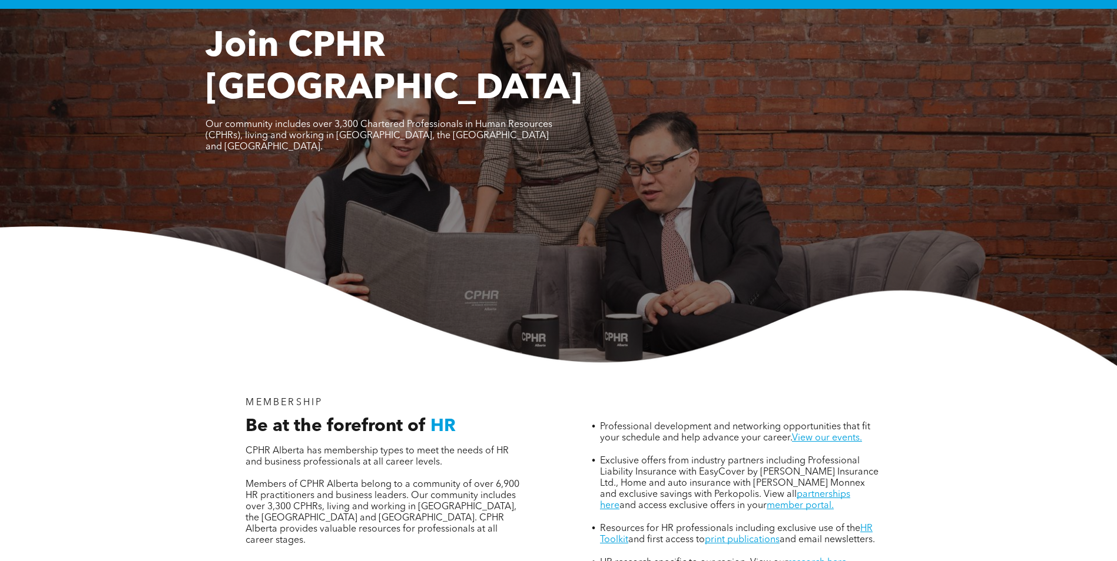
scroll to position [0, 0]
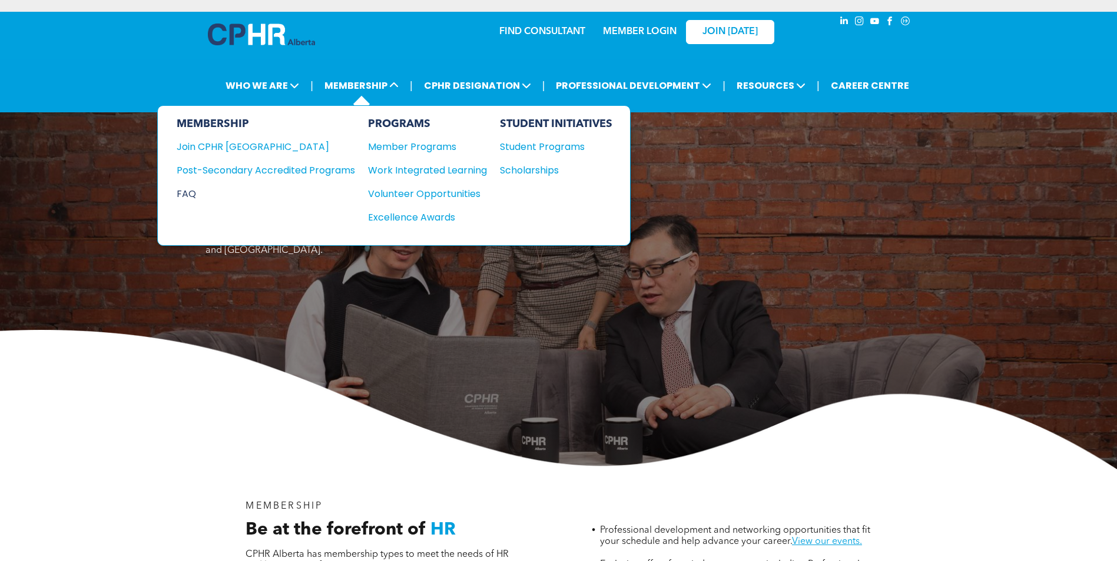
click at [185, 192] on div "FAQ" at bounding box center [257, 194] width 161 height 15
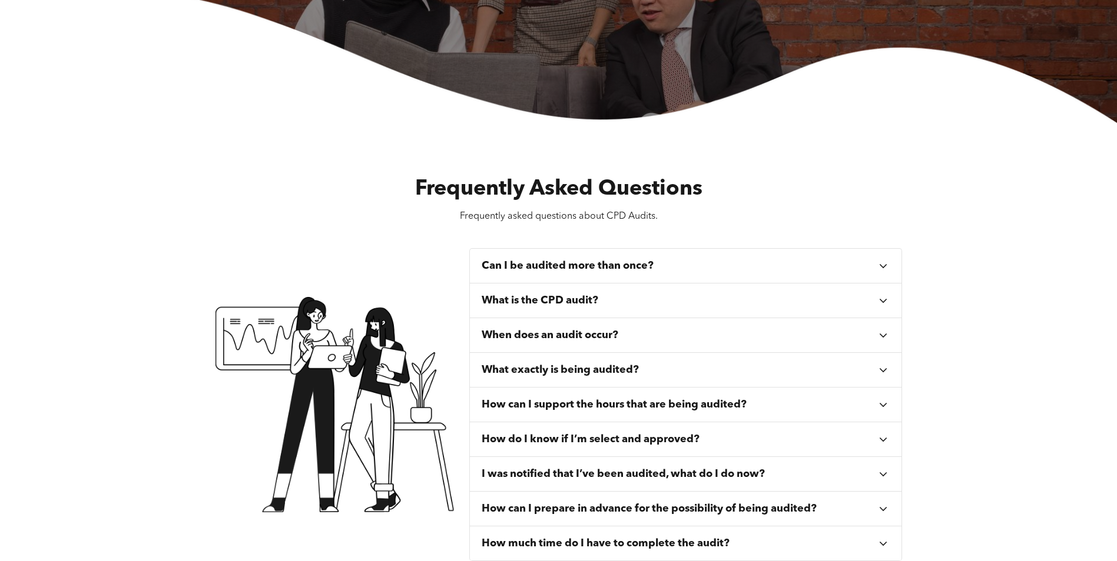
scroll to position [412, 0]
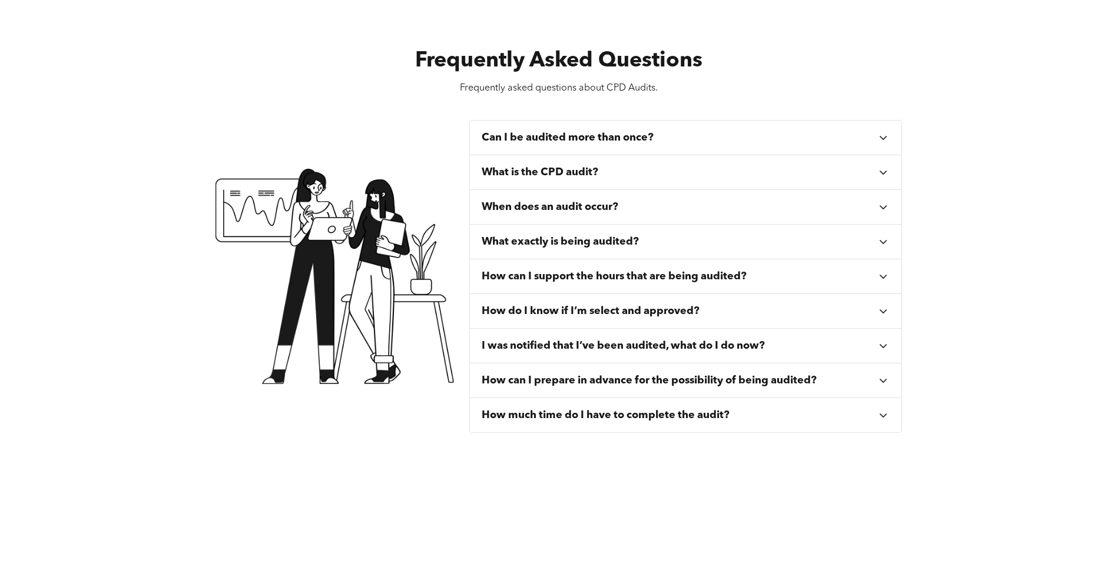
click at [603, 169] on div "What is the CPD audit?" at bounding box center [679, 172] width 396 height 13
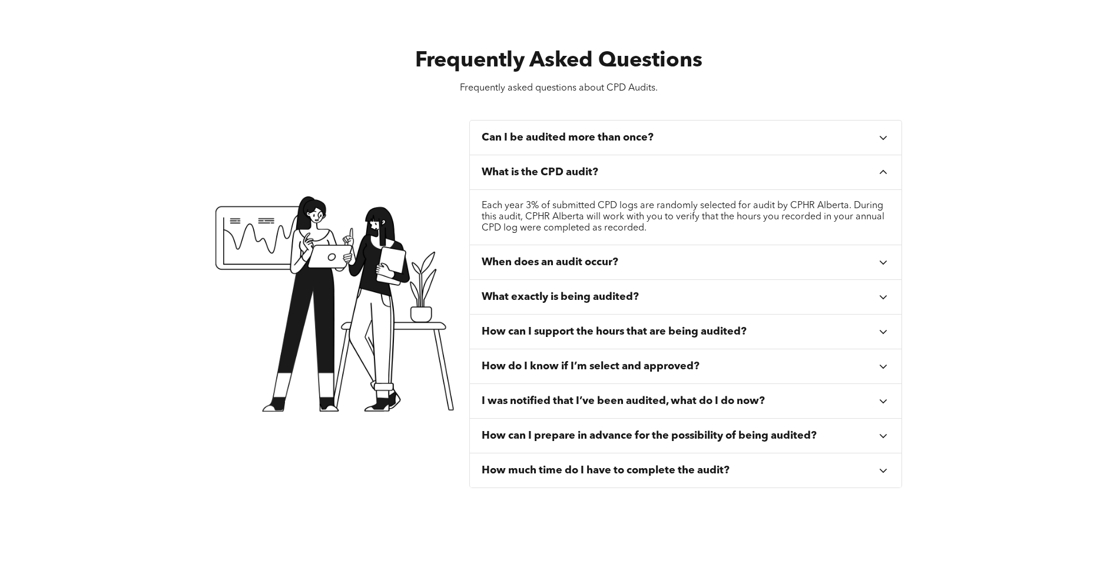
click at [603, 169] on div "What is the CPD audit?" at bounding box center [679, 172] width 396 height 13
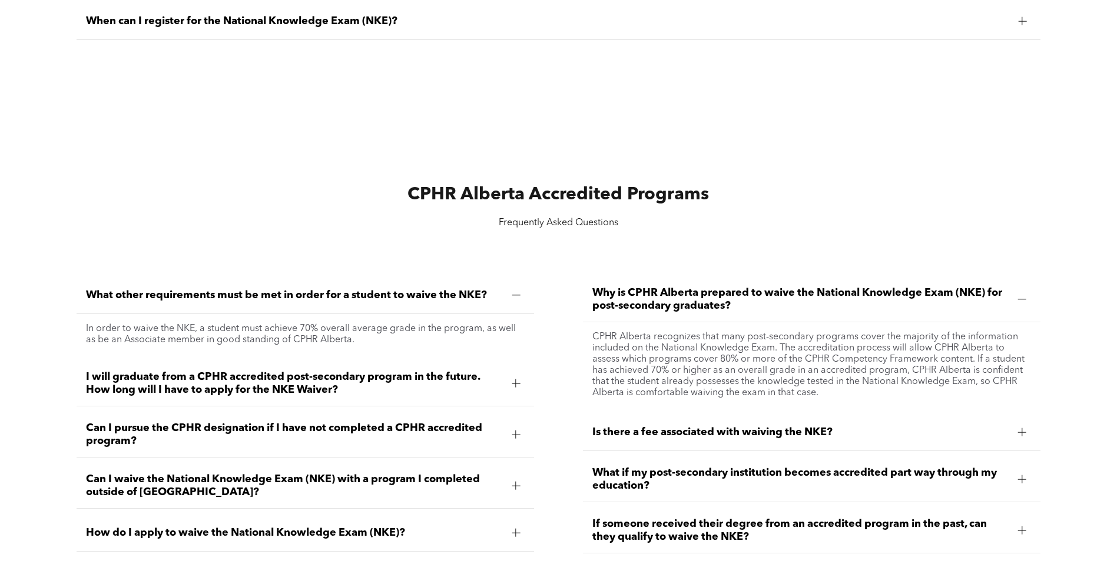
scroll to position [1648, 0]
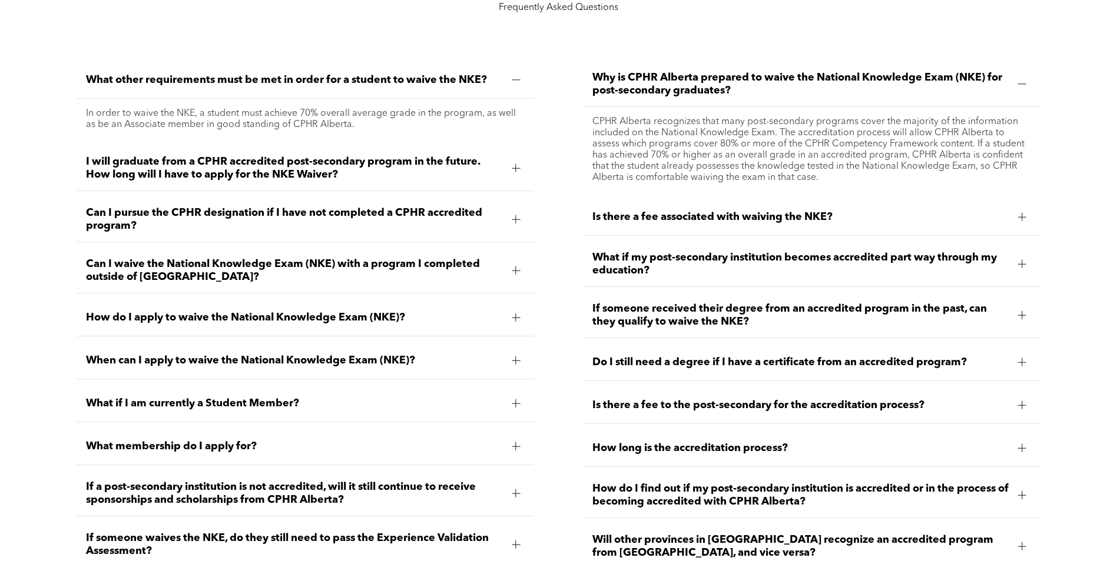
click at [384, 210] on span "Can I pursue the CPHR designation if I have not completed a CPHR accredited pro…" at bounding box center [294, 220] width 417 height 26
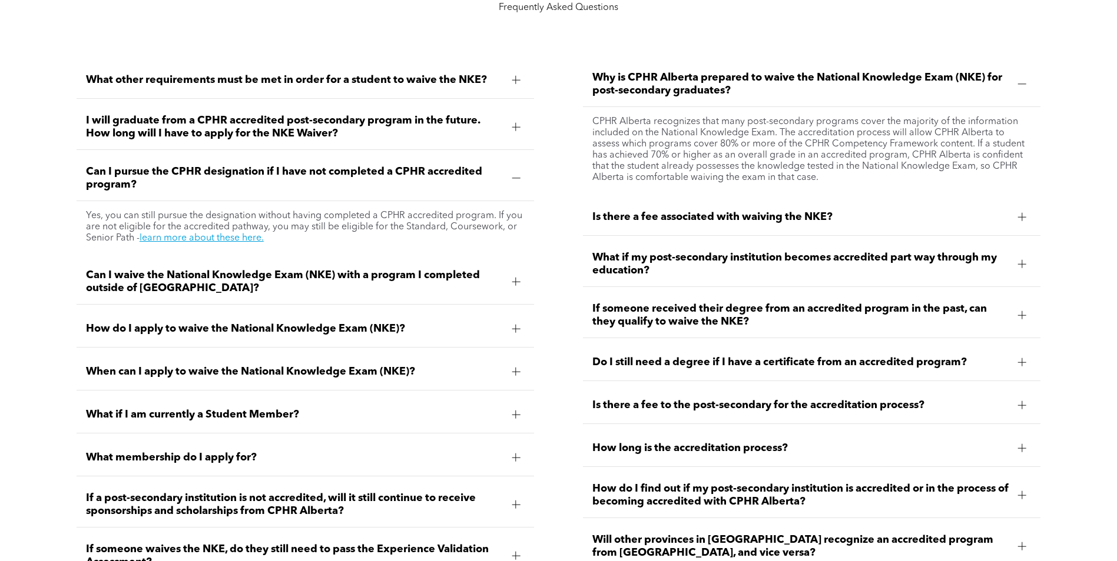
click at [378, 182] on span "Can I pursue the CPHR designation if I have not completed a CPHR accredited pro…" at bounding box center [294, 178] width 417 height 26
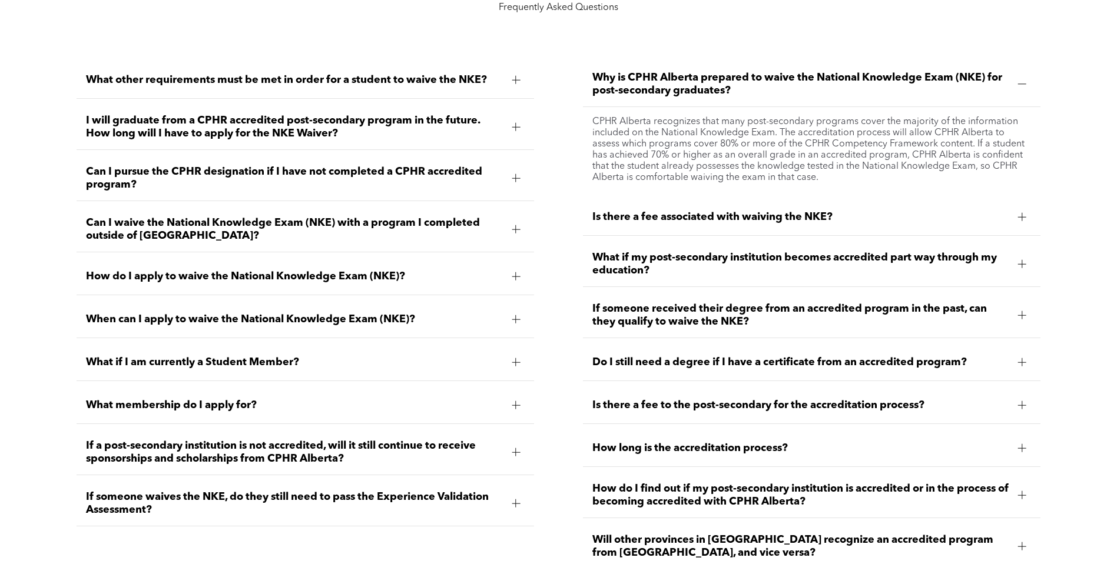
click at [185, 78] on span "What other requirements must be met in order for a student to waive the NKE?" at bounding box center [294, 80] width 417 height 13
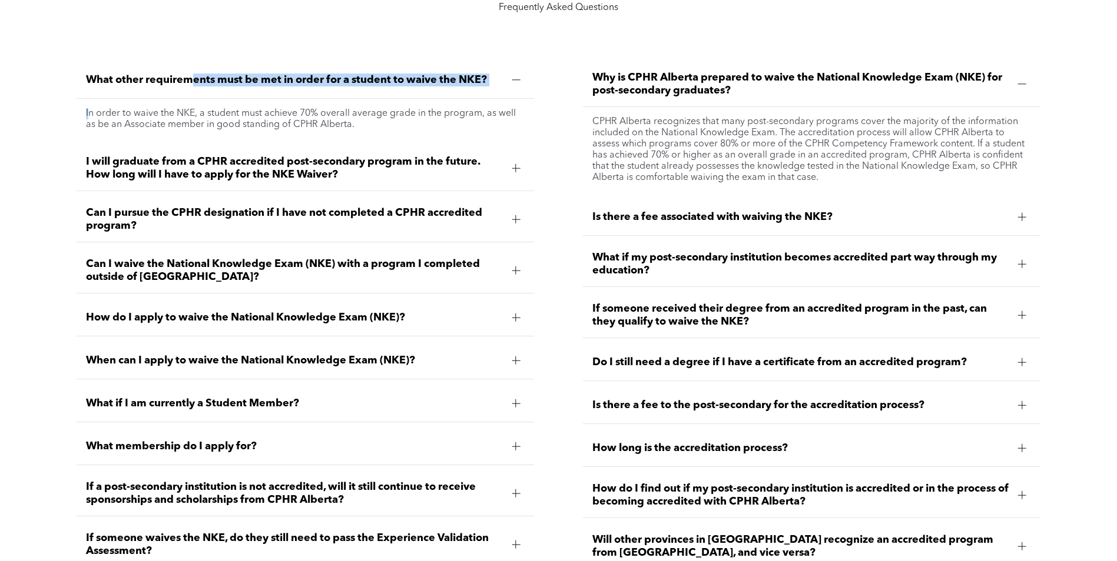
drag, startPoint x: 194, startPoint y: 83, endPoint x: 87, endPoint y: 112, distance: 110.9
click at [87, 112] on li "What other requirements must be met in order for a student to waive the NKE? In…" at bounding box center [306, 101] width 458 height 78
drag, startPoint x: 87, startPoint y: 112, endPoint x: 171, endPoint y: 55, distance: 101.4
click at [171, 55] on div "What other requirements must be met in order for a student to waive the NKE? In…" at bounding box center [305, 337] width 477 height 570
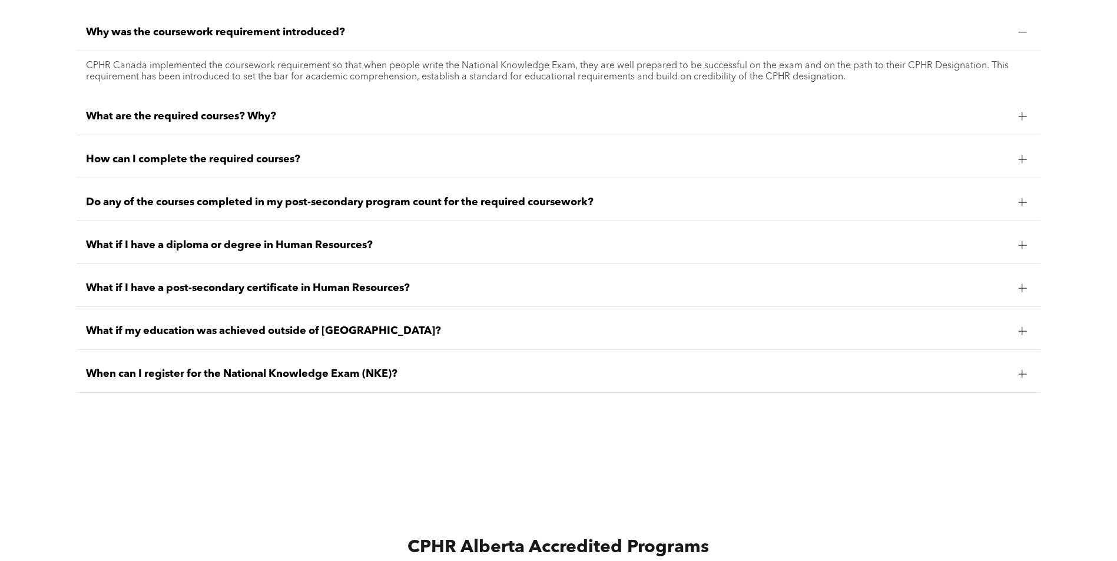
scroll to position [1059, 0]
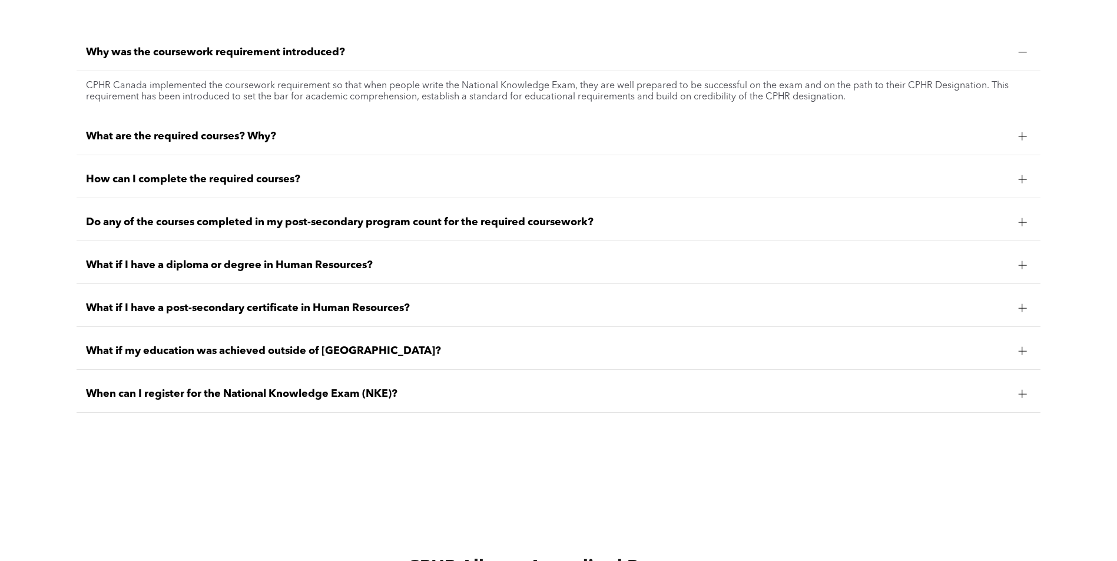
click at [215, 268] on span "What if I have a diploma or degree in Human Resources?" at bounding box center [547, 265] width 922 height 13
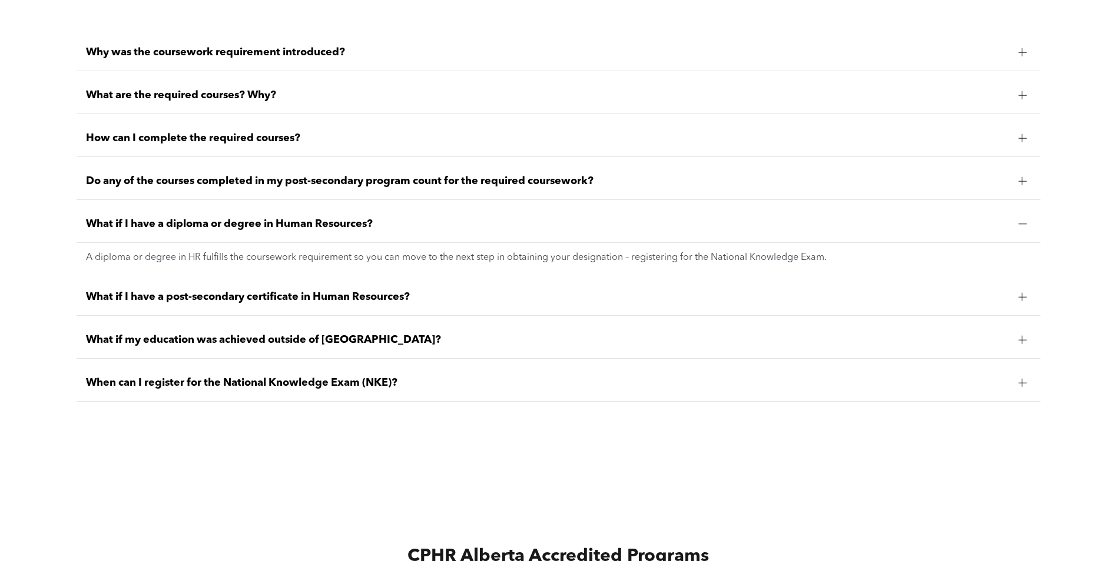
click at [218, 289] on div "What if I have a post-secondary certificate in Human Resources?" at bounding box center [558, 297] width 963 height 37
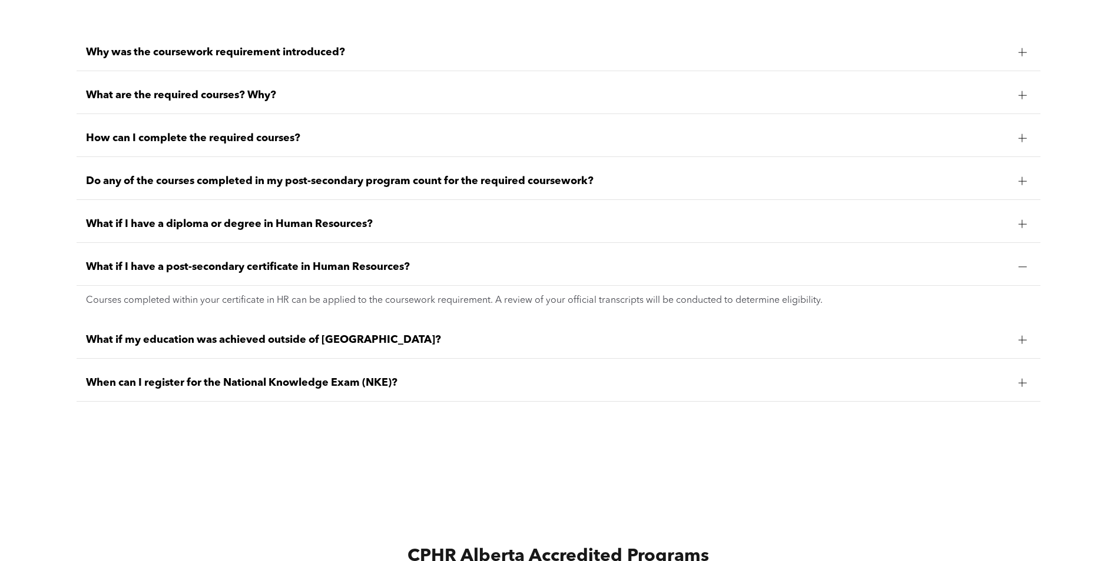
click at [233, 333] on div "What if my education was achieved outside of Canada?" at bounding box center [558, 340] width 963 height 37
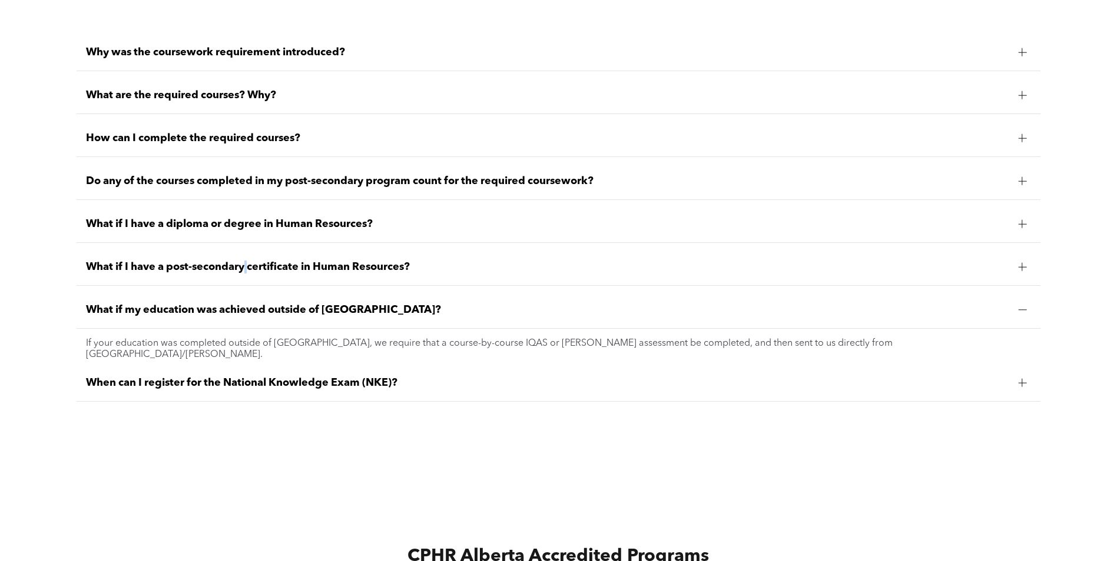
click at [249, 263] on span "What if I have a post-secondary certificate in Human Resources?" at bounding box center [547, 267] width 922 height 13
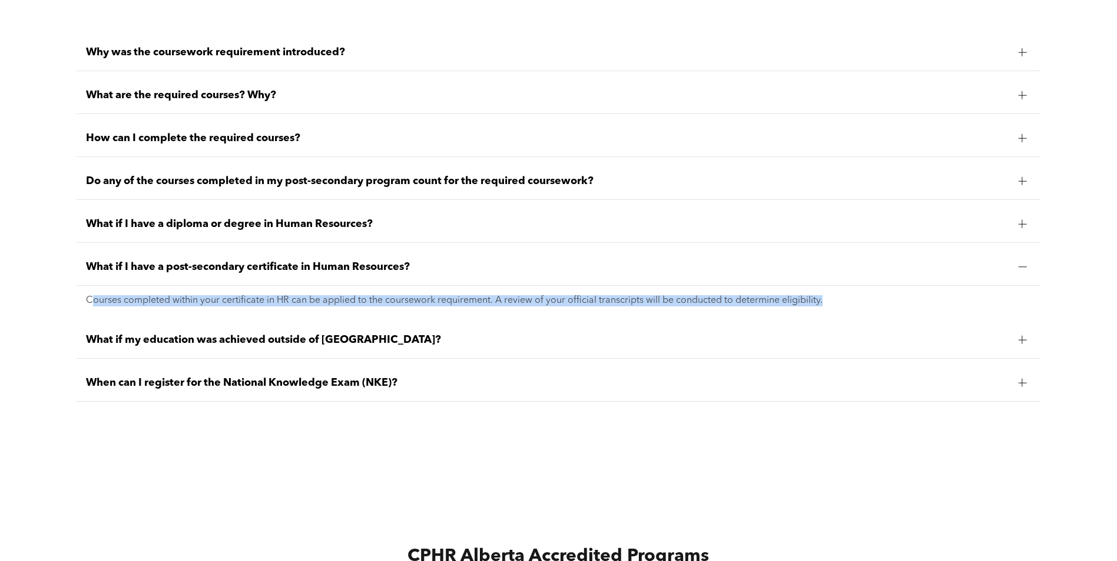
drag, startPoint x: 95, startPoint y: 308, endPoint x: 848, endPoint y: 314, distance: 752.8
click at [848, 314] on div "Courses completed within your certificate in HR can be applied to the coursewor…" at bounding box center [558, 301] width 963 height 30
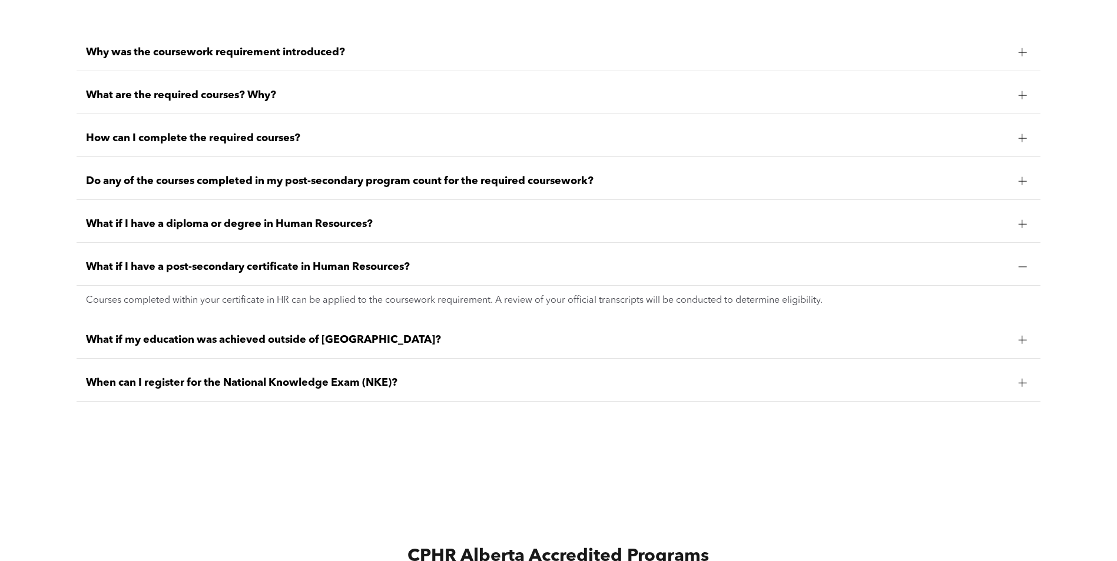
drag, startPoint x: 848, startPoint y: 314, endPoint x: 503, endPoint y: 492, distance: 388.3
click at [504, 492] on div "CPHR Alberta Accredited Programs Frequently Asked Questions" at bounding box center [558, 532] width 1117 height 174
click at [213, 381] on span "When can I register for the National Knowledge Exam (NKE)?" at bounding box center [547, 383] width 922 height 13
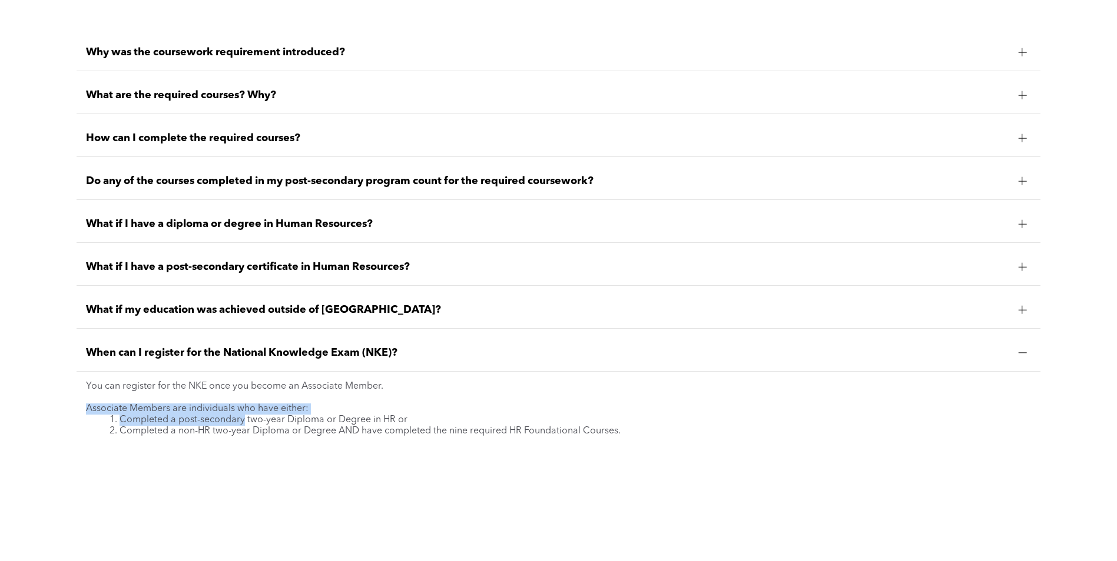
drag, startPoint x: 90, startPoint y: 399, endPoint x: 283, endPoint y: 418, distance: 193.4
click at [283, 418] on div "You can register for the NKE once you become an Associate Member. Associate Mem…" at bounding box center [558, 409] width 945 height 56
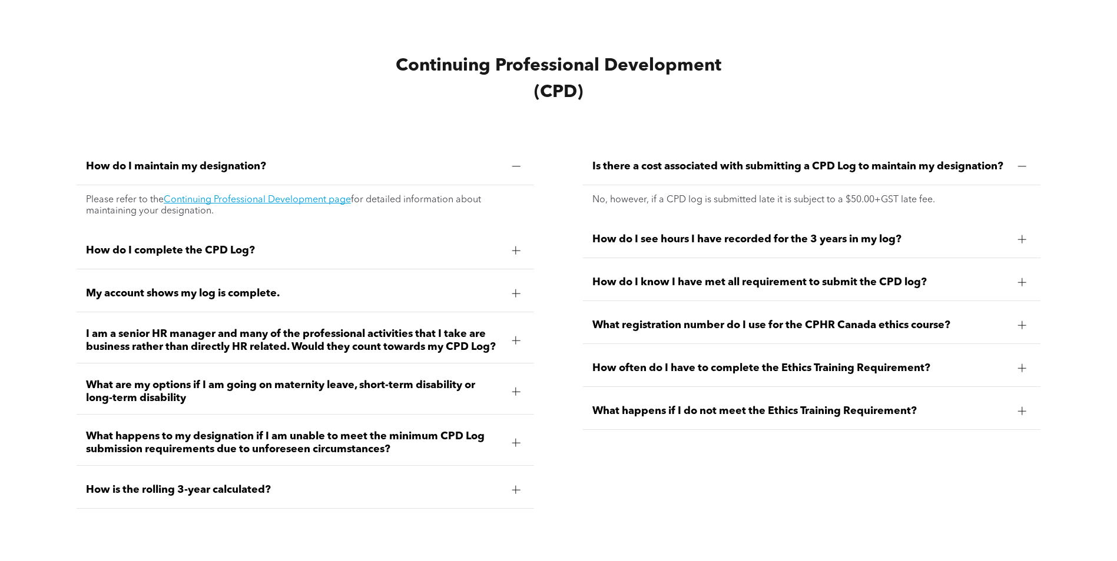
scroll to position [0, 0]
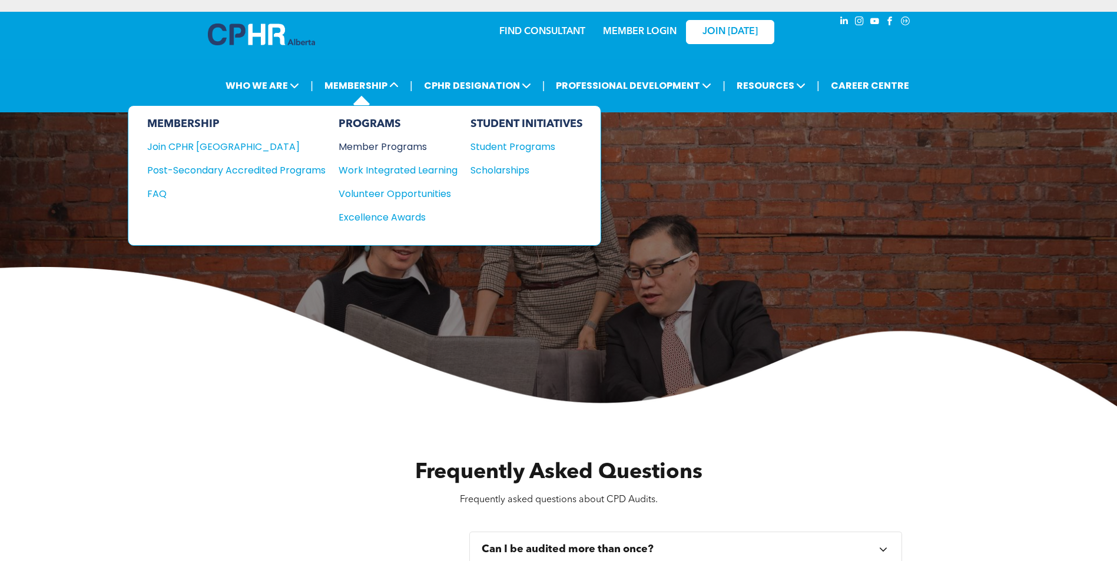
click at [383, 148] on div "Member Programs" at bounding box center [391, 146] width 107 height 15
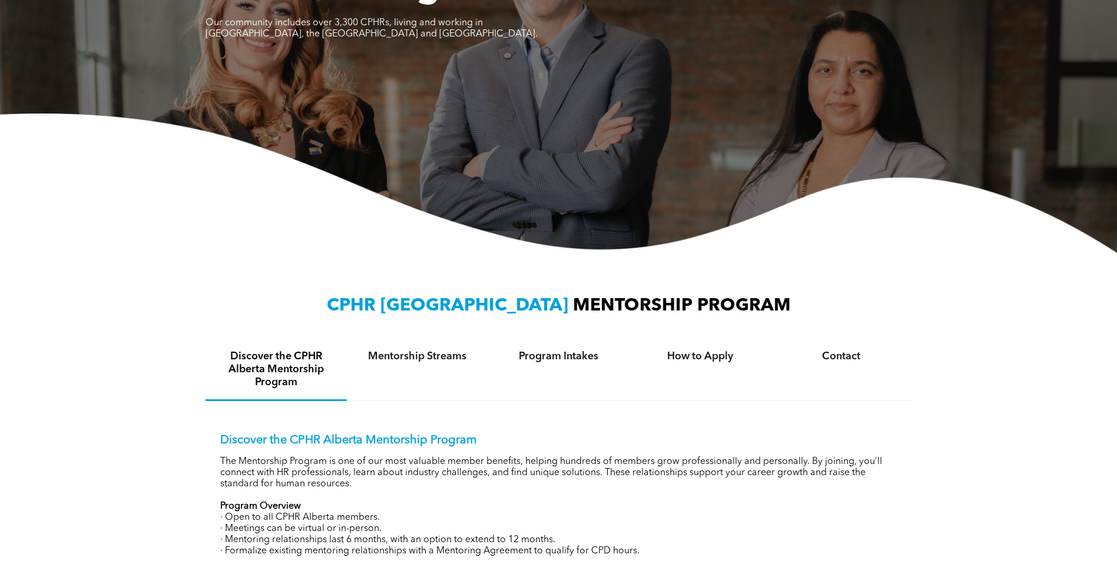
scroll to position [353, 0]
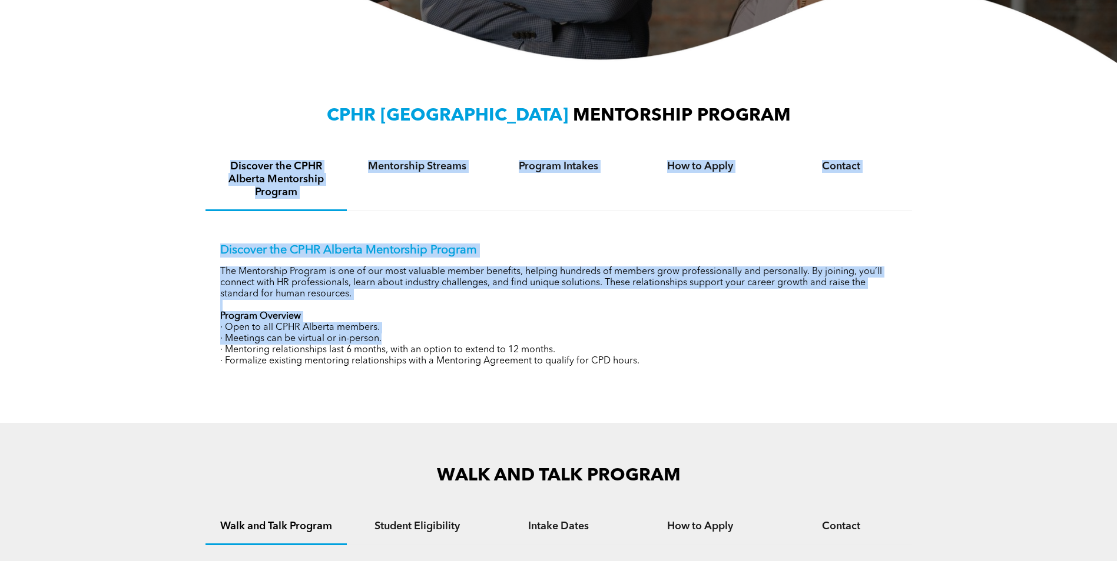
drag, startPoint x: 224, startPoint y: 155, endPoint x: 838, endPoint y: 339, distance: 641.5
click at [838, 339] on div "Discover the CPHR Alberta Mentorship Program Mentorship Streams Program Intakes…" at bounding box center [558, 265] width 706 height 232
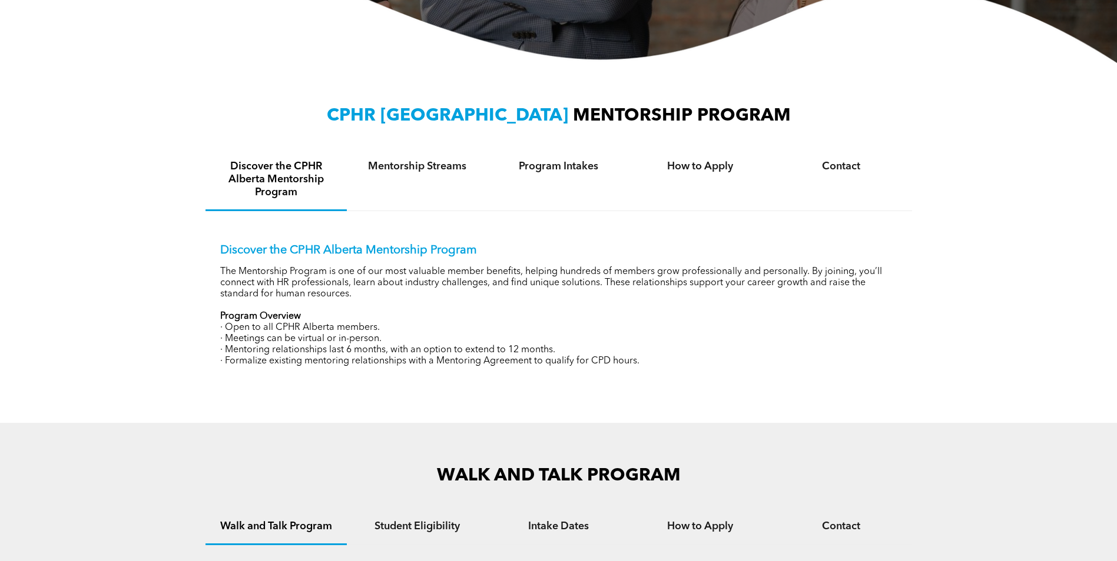
drag, startPoint x: 838, startPoint y: 339, endPoint x: 865, endPoint y: 358, distance: 32.8
click at [865, 358] on p "· Formalize existing mentoring relationships with a Mentoring Agreement to qual…" at bounding box center [558, 361] width 677 height 11
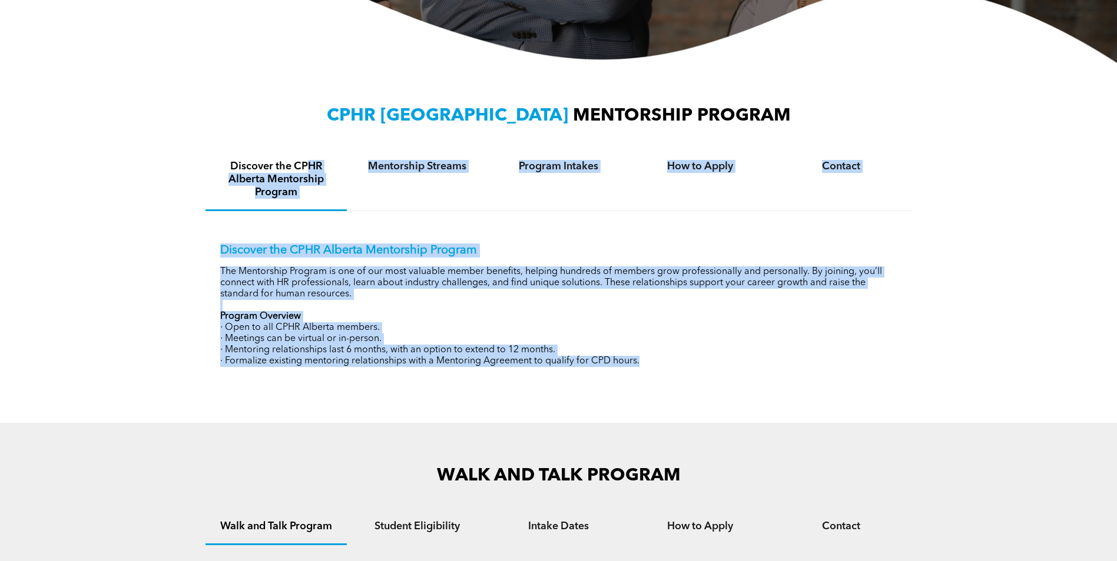
drag, startPoint x: 643, startPoint y: 327, endPoint x: 302, endPoint y: 129, distance: 394.3
click at [302, 129] on div "CPHR ALBERTA MENTORSHIP PROGRAM Discover the CPHR Alberta Mentorship Program Me…" at bounding box center [558, 243] width 706 height 278
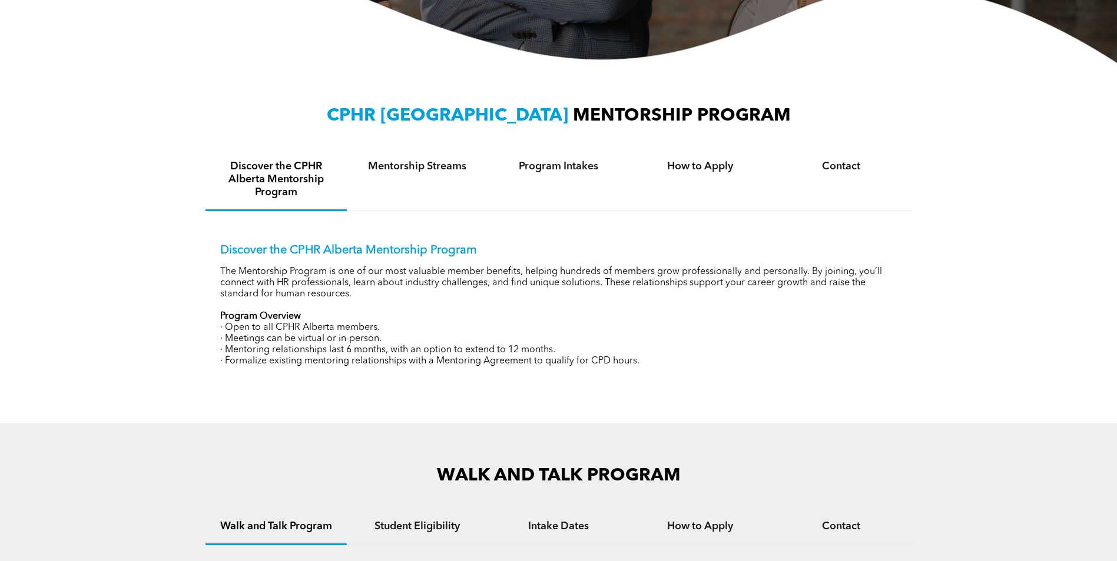
drag, startPoint x: 302, startPoint y: 129, endPoint x: 290, endPoint y: 111, distance: 21.6
click at [290, 111] on h3 "CPHR ALBERTA MENTORSHIP PROGRAM" at bounding box center [558, 115] width 706 height 21
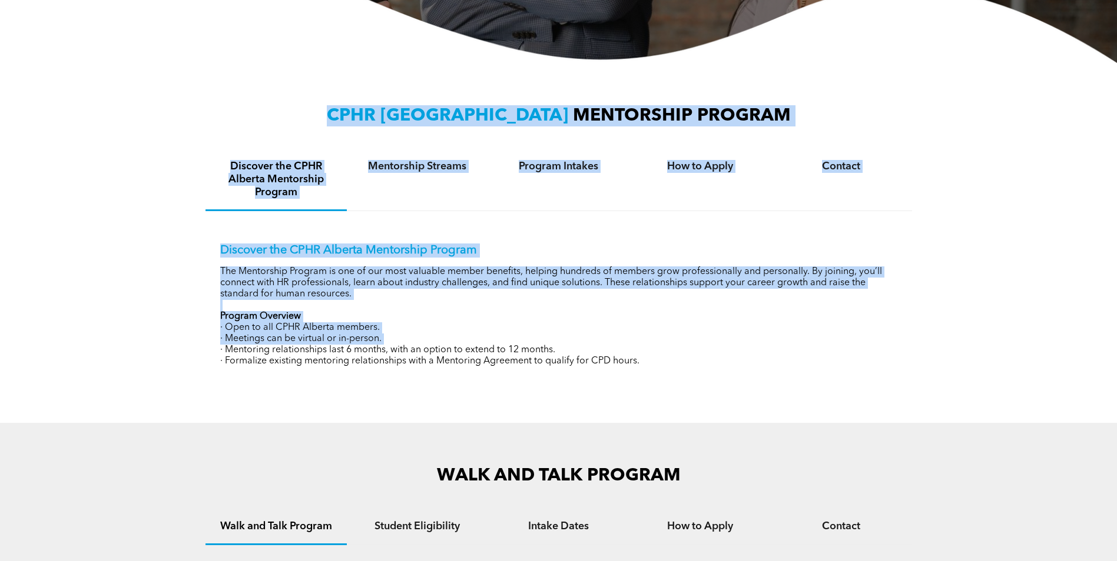
drag, startPoint x: 290, startPoint y: 111, endPoint x: 897, endPoint y: 370, distance: 660.3
click at [892, 370] on div "CPHR ALBERTA MENTORSHIP PROGRAM Discover the CPHR Alberta Mentorship Program Me…" at bounding box center [558, 243] width 706 height 278
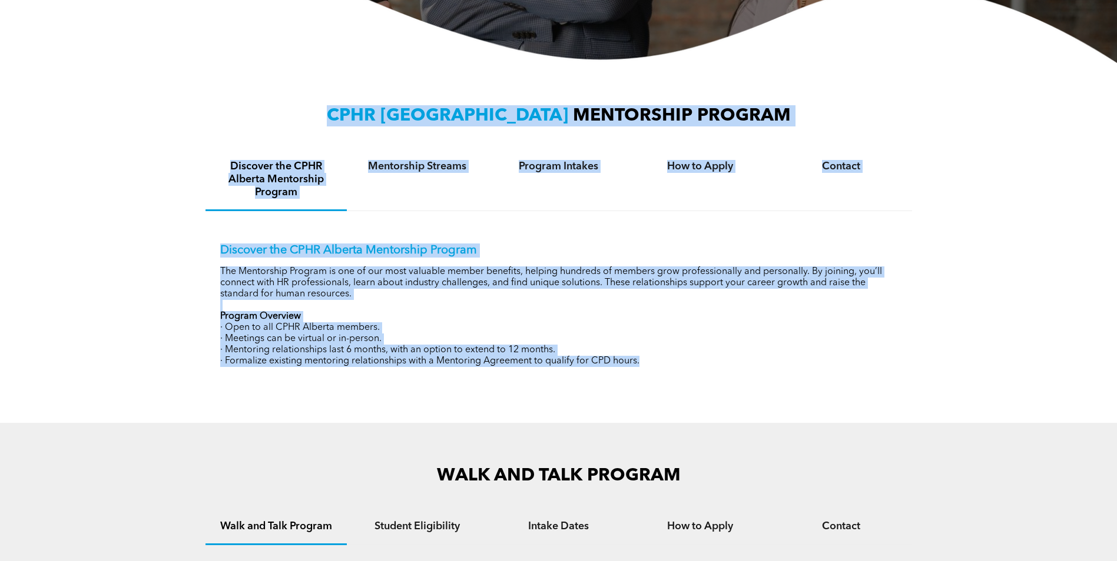
click at [896, 370] on div "Discover the CPHR Alberta Mentorship Program The Mentorship Program is one of o…" at bounding box center [558, 296] width 706 height 171
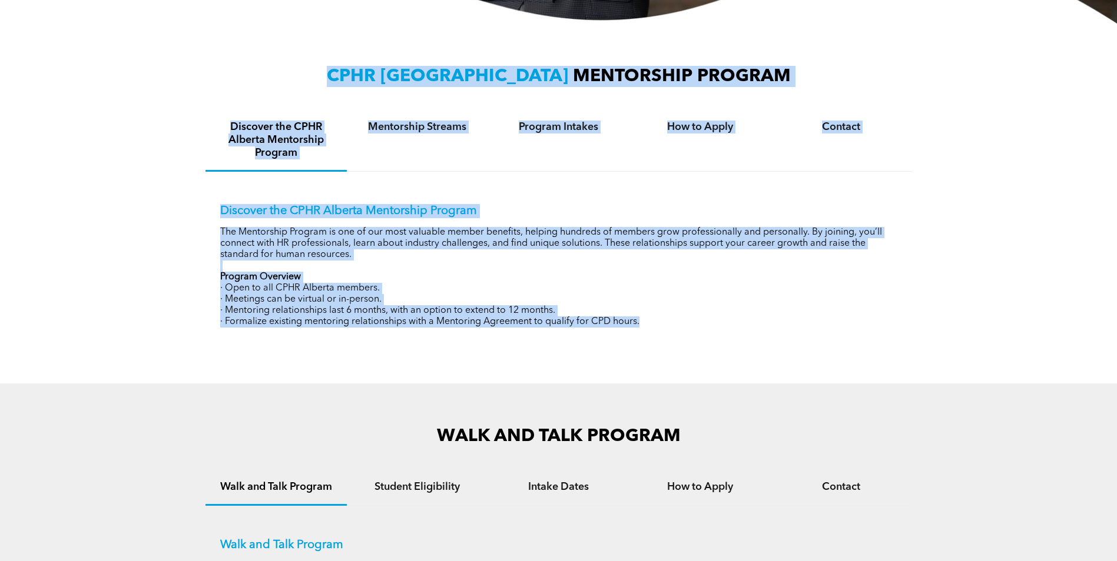
scroll to position [235, 0]
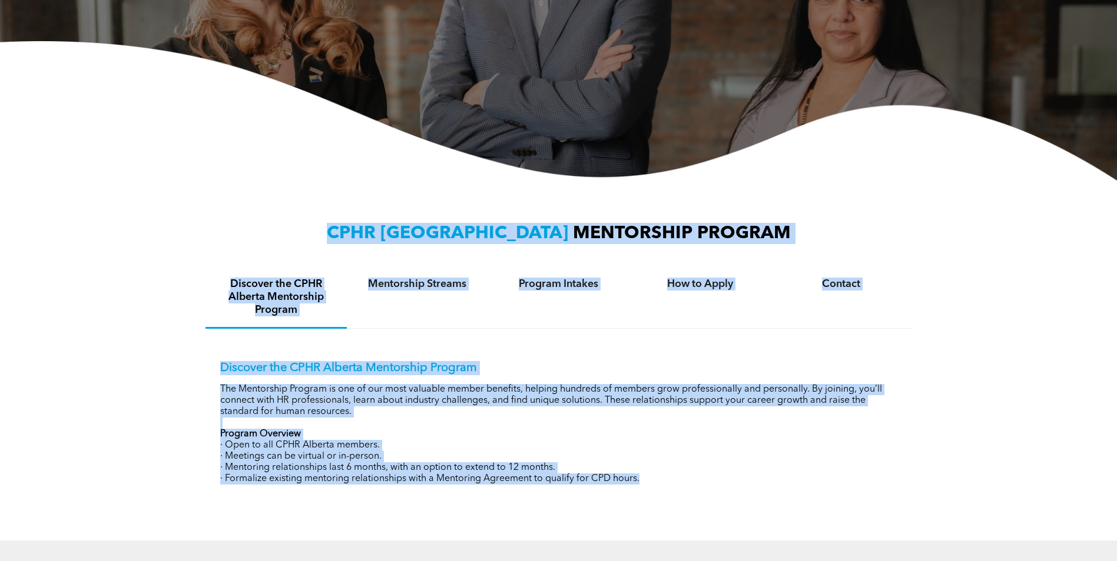
click at [838, 460] on p "· Meetings can be virtual or in-person." at bounding box center [558, 456] width 677 height 11
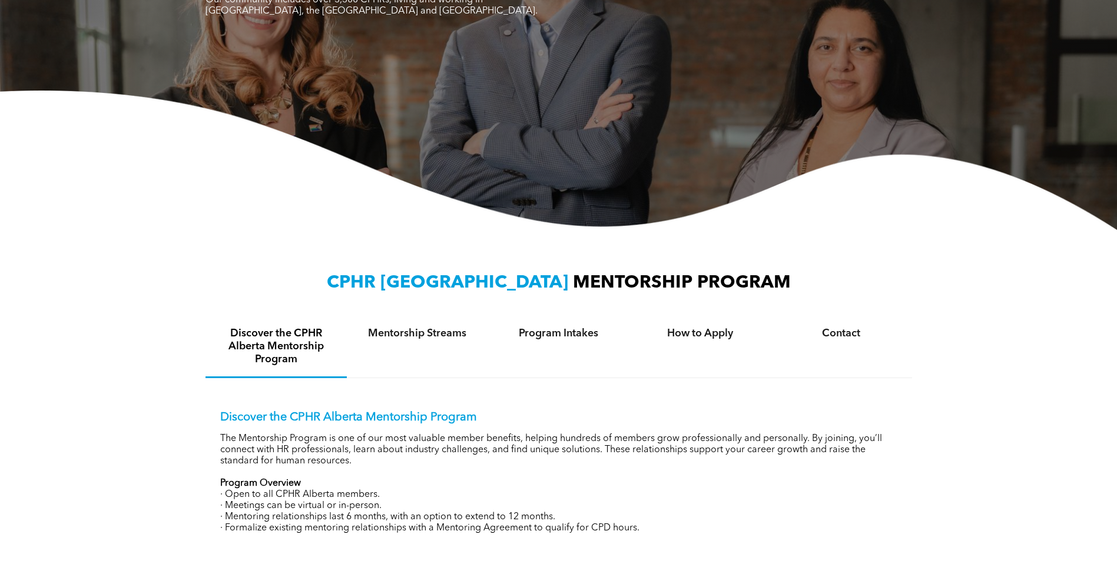
scroll to position [0, 0]
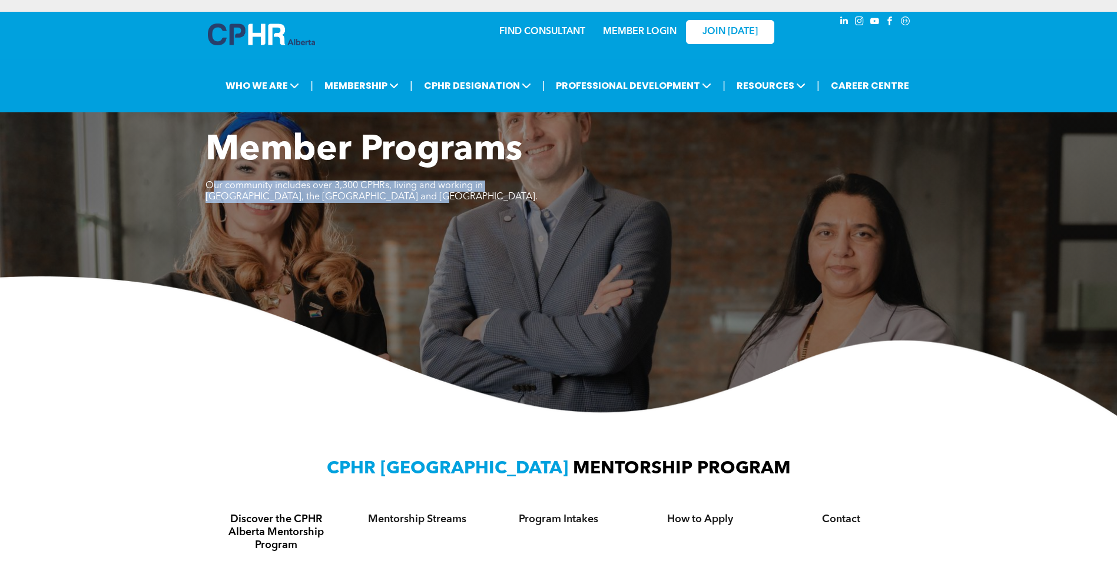
drag, startPoint x: 215, startPoint y: 180, endPoint x: 415, endPoint y: 212, distance: 202.8
click at [415, 212] on div "Member Programs Our community includes over 3,300 CPHRs, living and working in …" at bounding box center [558, 173] width 706 height 88
drag, startPoint x: 415, startPoint y: 212, endPoint x: 153, endPoint y: 358, distance: 299.6
click at [153, 358] on img at bounding box center [558, 346] width 1117 height 139
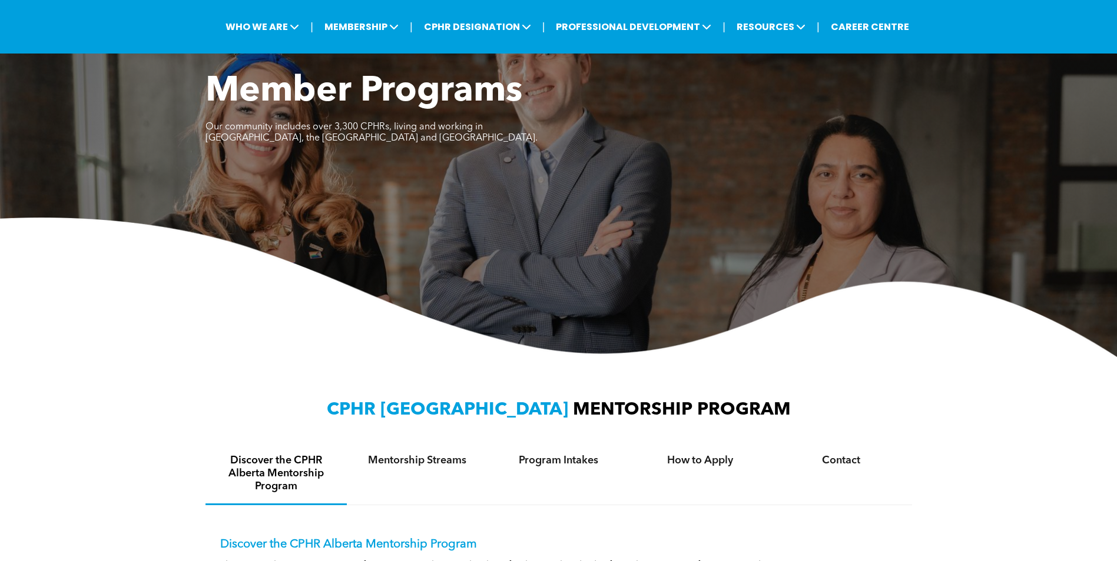
click at [134, 431] on div "CPHR ALBERTA MENTORSHIP PROGRAM Discover the CPHR Alberta Mentorship Program Me…" at bounding box center [558, 537] width 1117 height 360
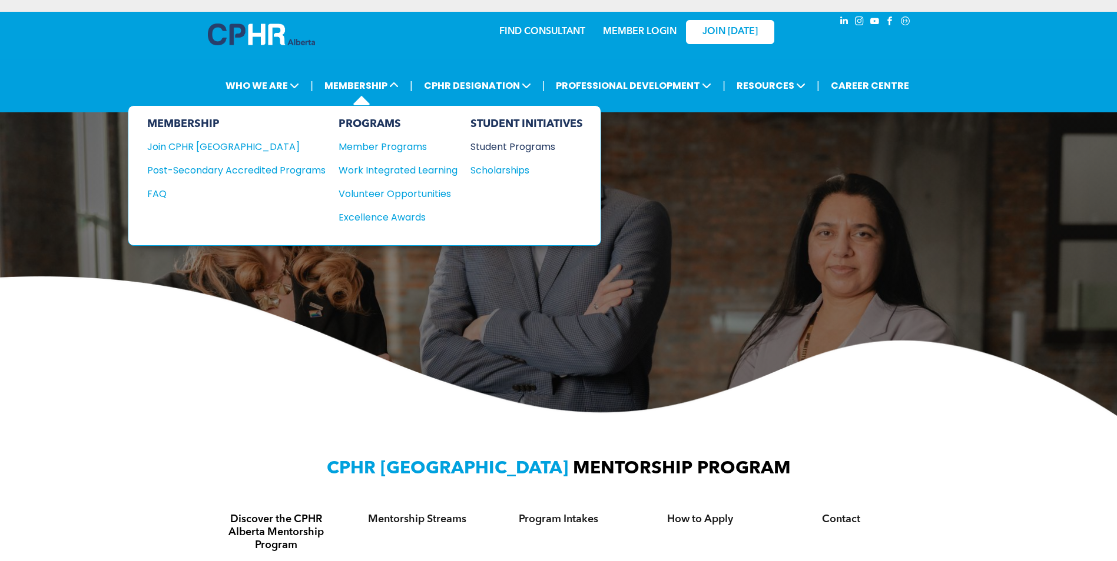
click at [493, 142] on div "Student Programs" at bounding box center [520, 146] width 101 height 15
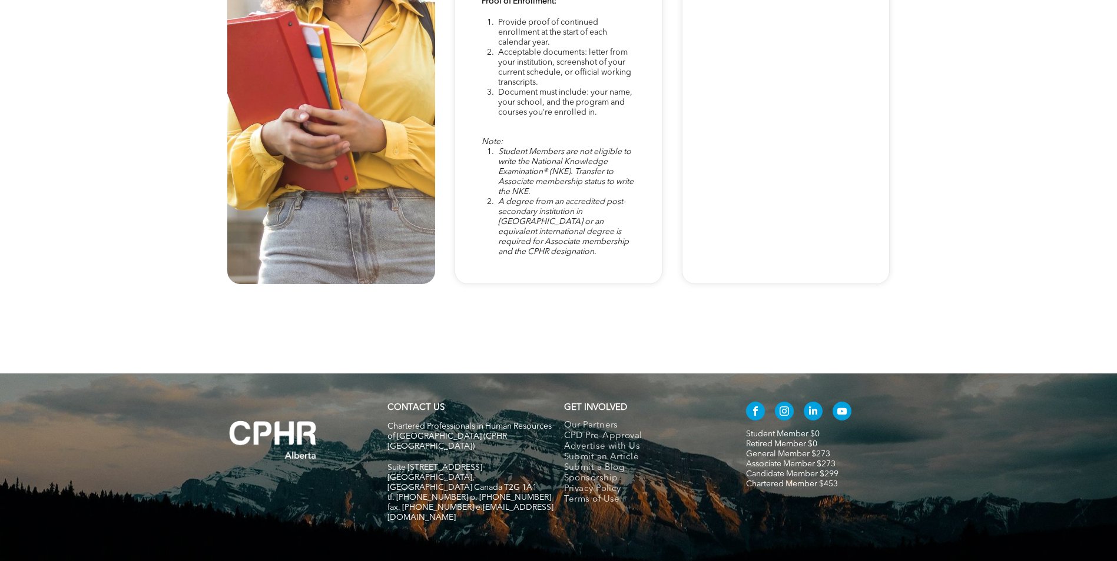
scroll to position [3242, 0]
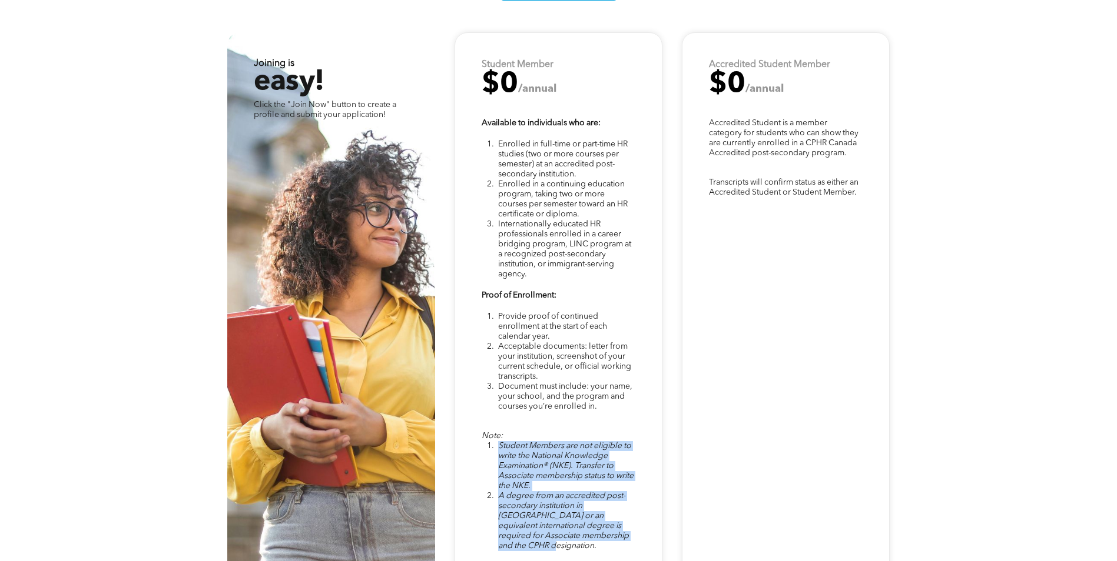
drag, startPoint x: 602, startPoint y: 516, endPoint x: 492, endPoint y: 412, distance: 151.1
click at [492, 412] on div "Note: Student Members are not eligible to write the National Knowledge Examinat…" at bounding box center [557, 305] width 207 height 546
drag, startPoint x: 492, startPoint y: 412, endPoint x: 566, endPoint y: 494, distance: 110.0
click at [566, 494] on span "A degree from an accredited post-secondary institution in Canada or an equivale…" at bounding box center [563, 521] width 131 height 58
click at [559, 511] on li "A degree from an accredited post-secondary institution in Canada or an equivale…" at bounding box center [566, 521] width 136 height 60
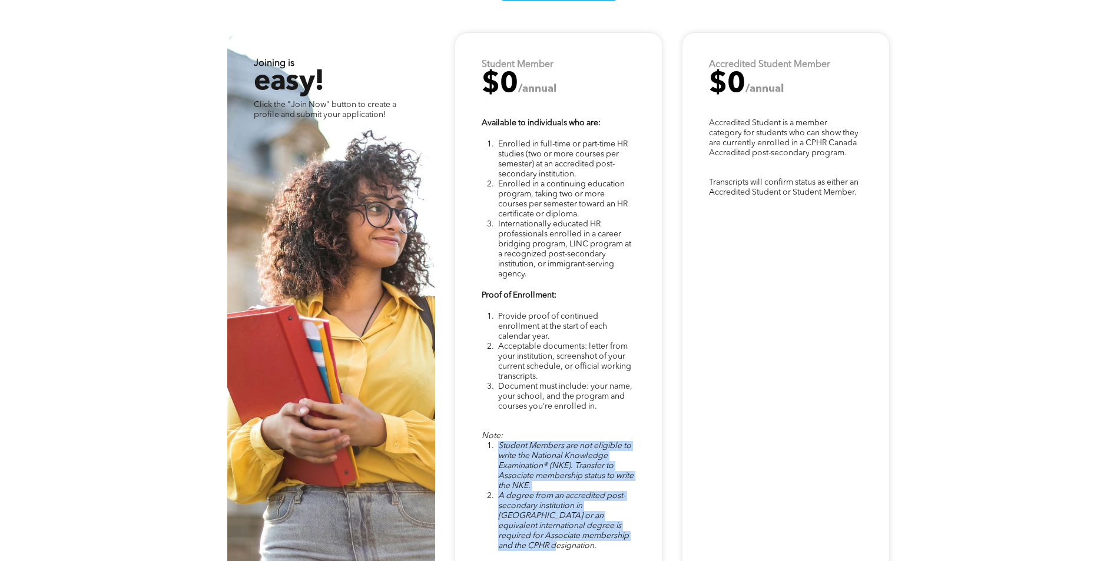
drag, startPoint x: 497, startPoint y: 409, endPoint x: 560, endPoint y: 509, distance: 117.7
click at [560, 509] on ol "Student Members are not eligible to write the National Knowledge Examination® (…" at bounding box center [557, 496] width 152 height 110
click at [560, 509] on li "A degree from an accredited post-secondary institution in Canada or an equivale…" at bounding box center [566, 521] width 136 height 60
drag, startPoint x: 560, startPoint y: 509, endPoint x: 500, endPoint y: 406, distance: 119.0
click at [500, 431] on div "Note: Student Members are not eligible to write the National Knowledge Examinat…" at bounding box center [557, 491] width 152 height 120
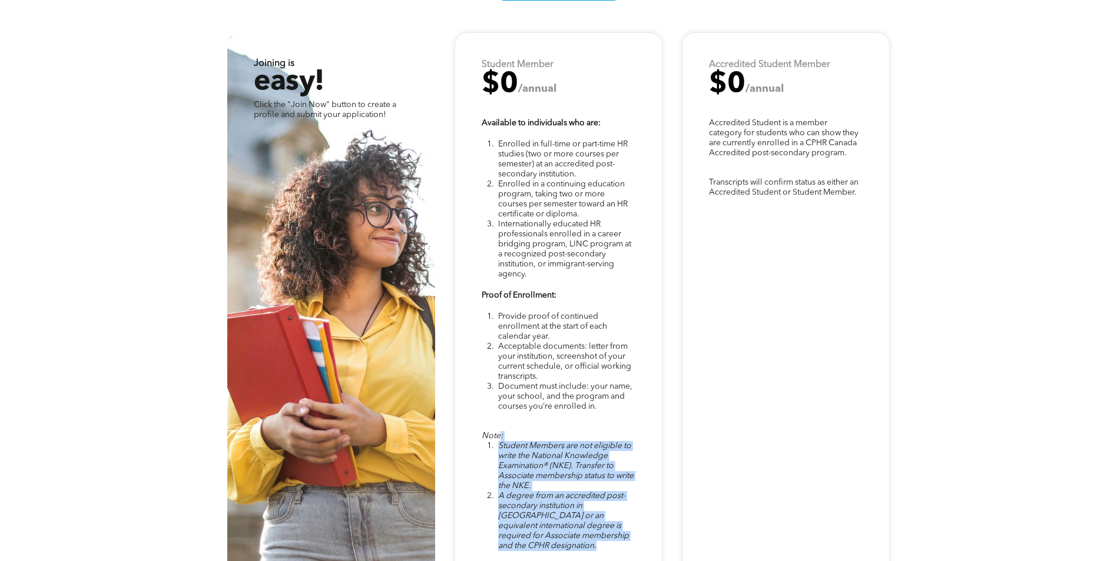
click at [502, 442] on span "Student Members are not eligible to write the National Knowledge Examination® (…" at bounding box center [565, 466] width 135 height 48
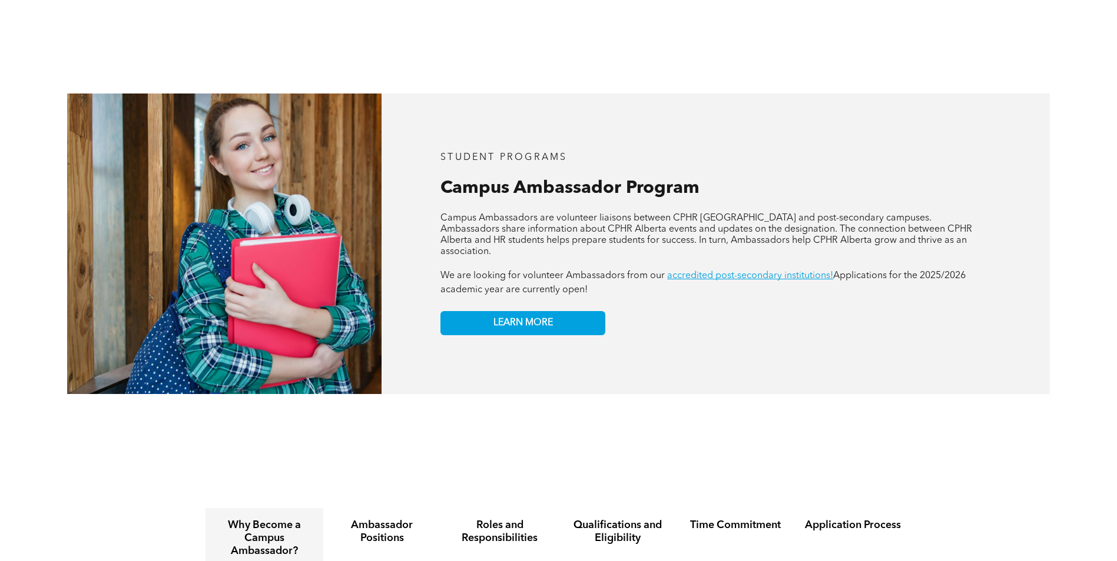
scroll to position [1177, 0]
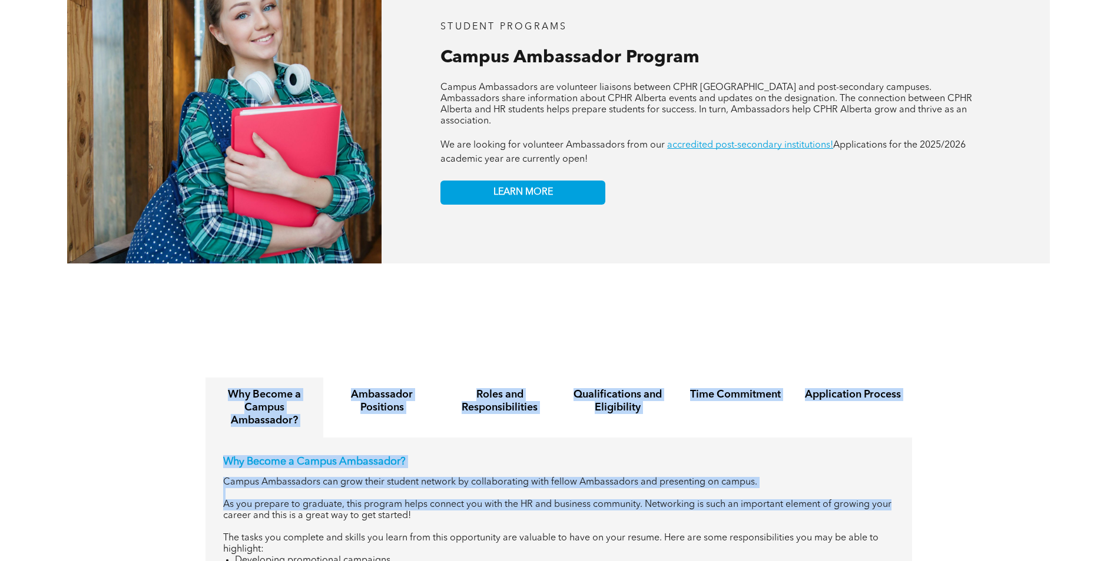
drag, startPoint x: 160, startPoint y: 311, endPoint x: 1127, endPoint y: 477, distance: 981.3
drag, startPoint x: 1127, startPoint y: 477, endPoint x: 1018, endPoint y: 429, distance: 119.6
click at [1018, 429] on div "Why Become a Campus Ambassador? Ambassador Positions Roles and Responsibilities…" at bounding box center [558, 495] width 1117 height 270
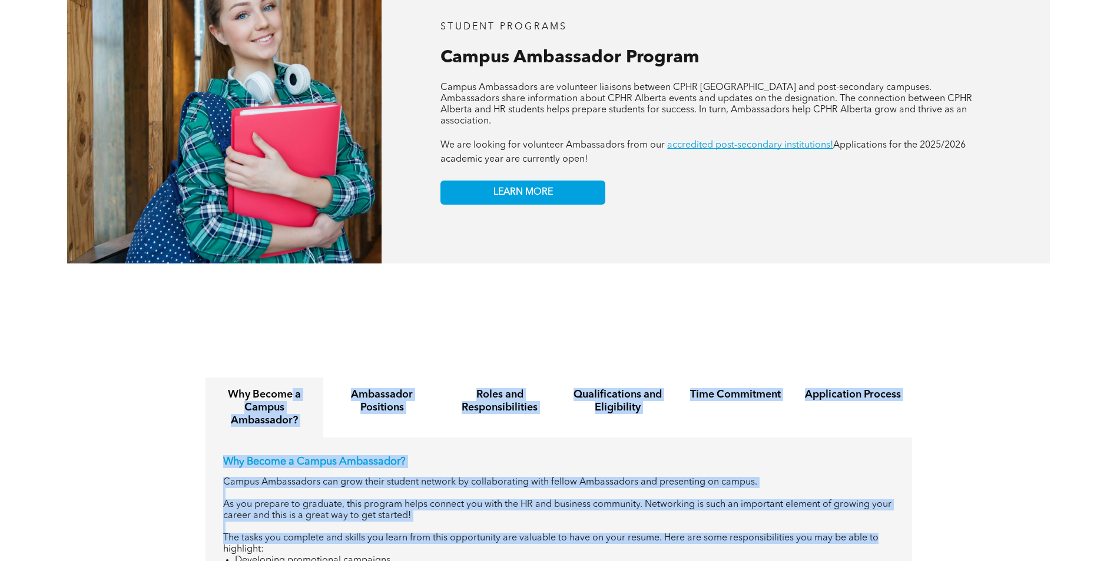
drag, startPoint x: 710, startPoint y: 445, endPoint x: 291, endPoint y: 366, distance: 426.4
click at [291, 366] on div "Why Become a Campus Ambassador? Ambassador Positions Roles and Responsibilities…" at bounding box center [558, 495] width 1117 height 270
drag, startPoint x: 291, startPoint y: 366, endPoint x: 932, endPoint y: 516, distance: 658.3
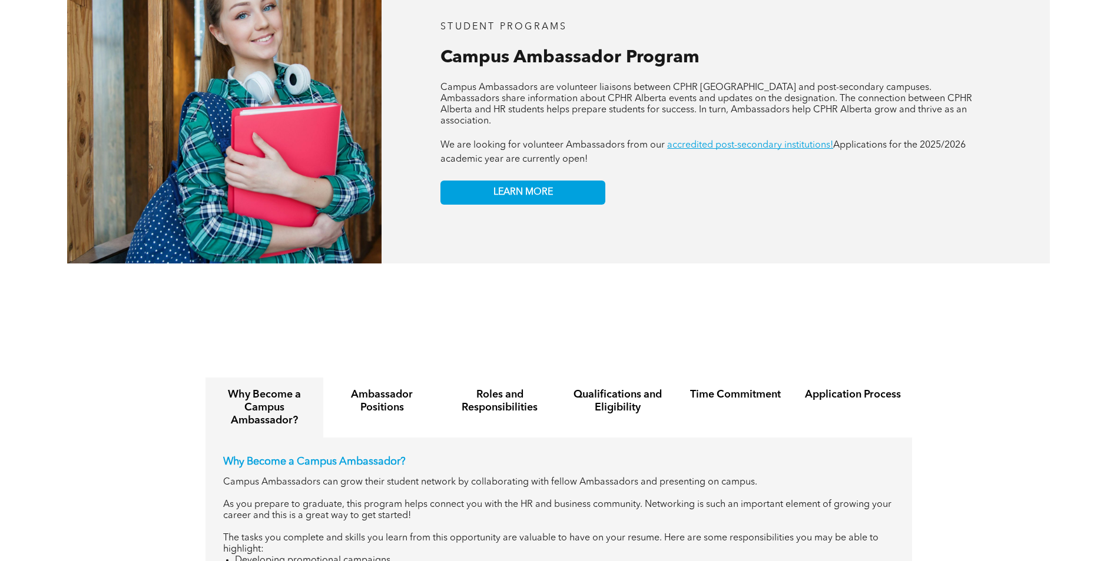
drag, startPoint x: 932, startPoint y: 516, endPoint x: 989, endPoint y: 525, distance: 57.8
click at [976, 526] on div "Why Become a Campus Ambassador? Ambassador Positions Roles and Responsibilities…" at bounding box center [558, 495] width 1117 height 270
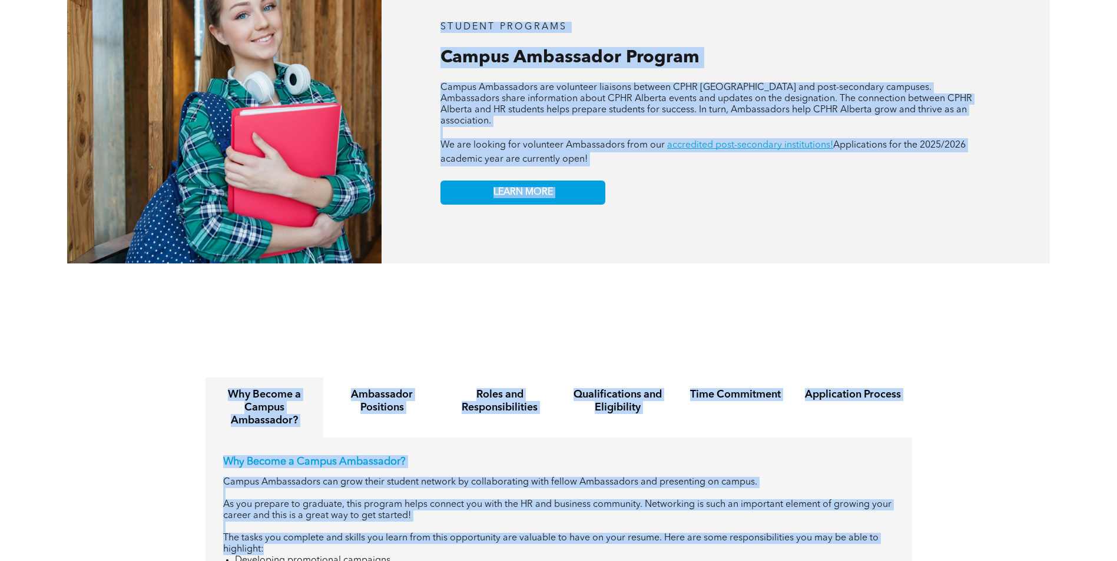
drag, startPoint x: 1018, startPoint y: 530, endPoint x: 202, endPoint y: 291, distance: 850.4
drag, startPoint x: 202, startPoint y: 291, endPoint x: 166, endPoint y: 319, distance: 45.3
